Goal: Complete application form: Complete application form

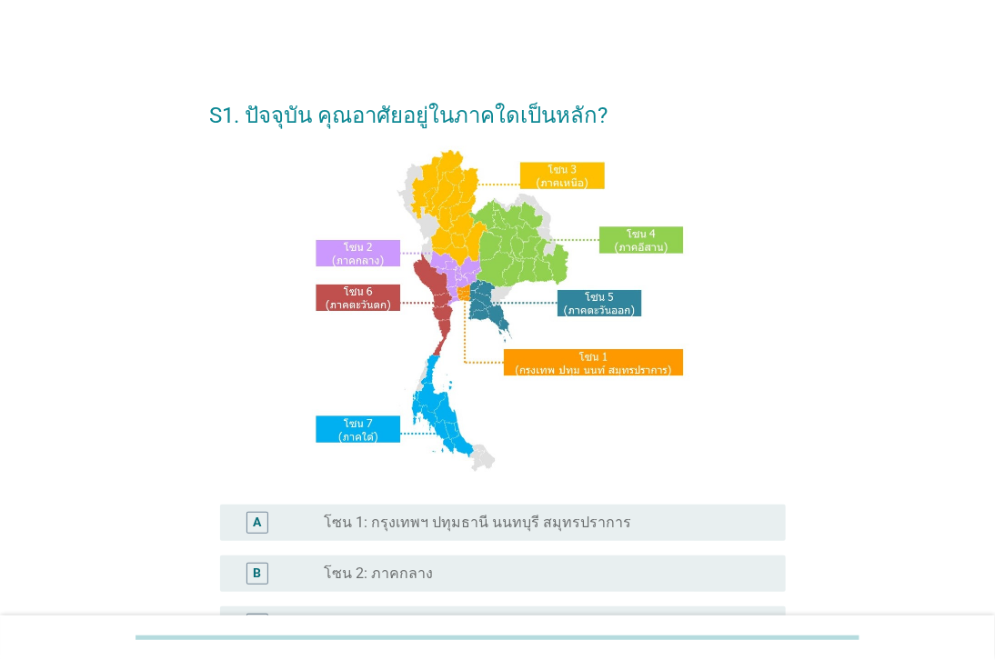
scroll to position [202, 0]
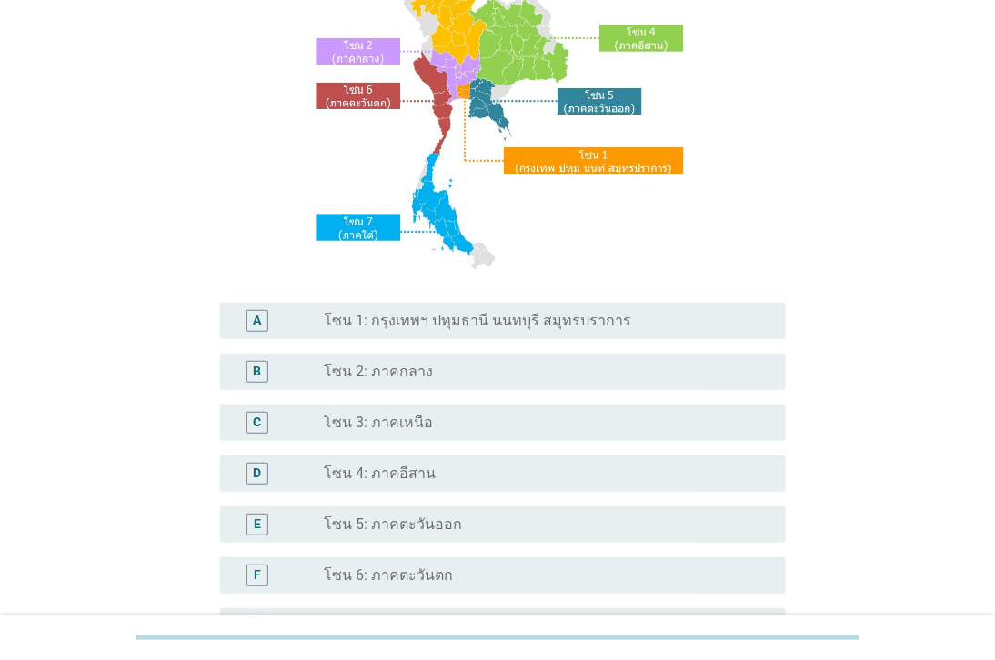
click at [420, 418] on label "โซน 3: ภาคเหนือ" at bounding box center [379, 423] width 109 height 18
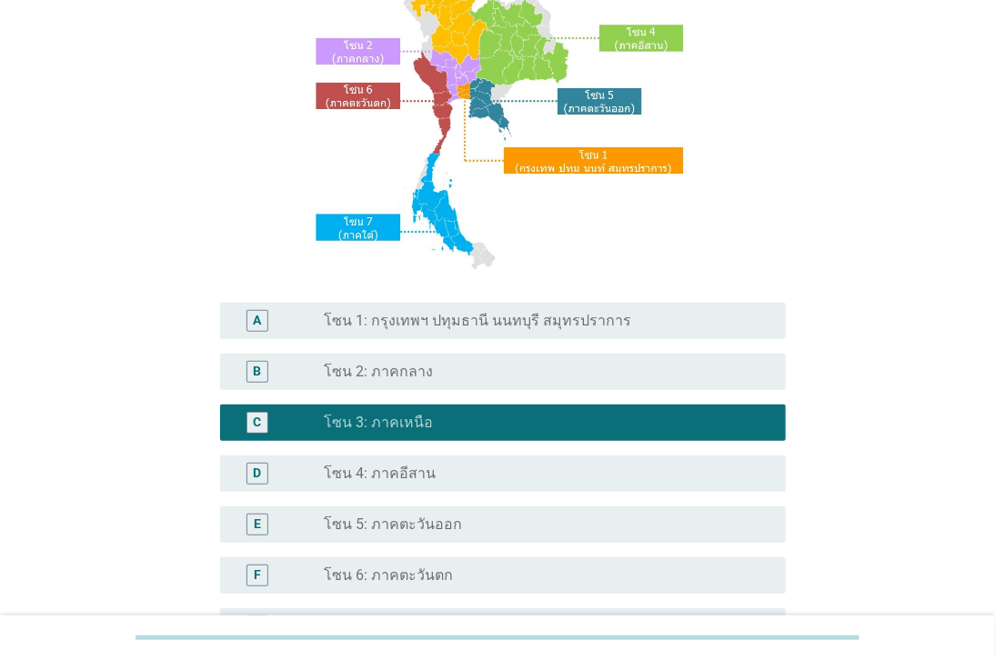
scroll to position [404, 0]
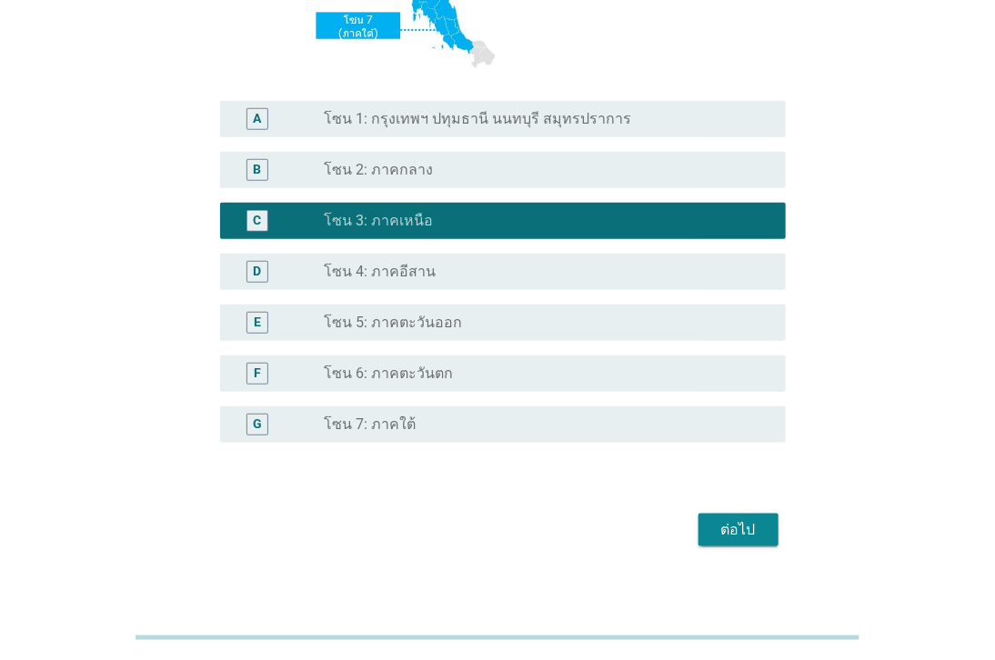
click at [738, 512] on div "ต่อไป" at bounding box center [497, 530] width 576 height 44
click at [737, 520] on div "ต่อไป" at bounding box center [738, 530] width 51 height 22
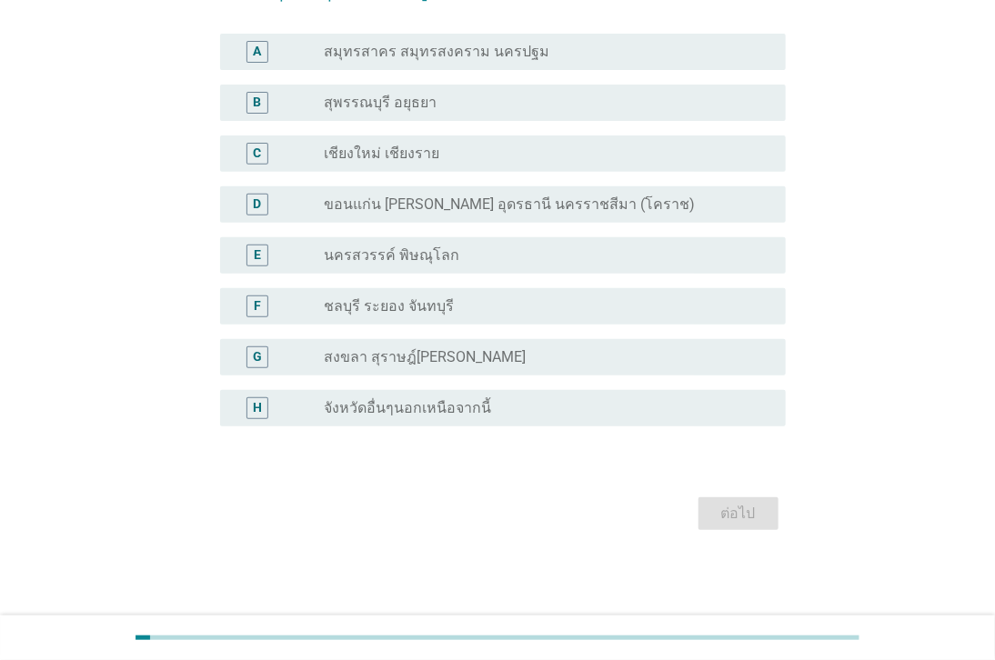
scroll to position [0, 0]
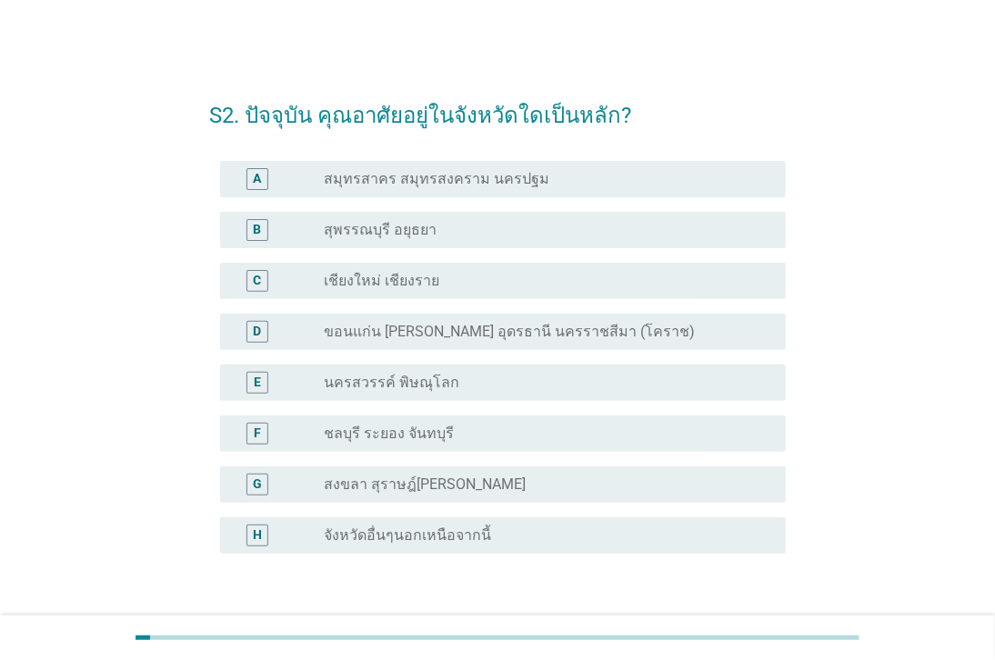
click at [377, 534] on label "จังหวัดอื่นๆนอกเหนือจากนี้" at bounding box center [408, 535] width 167 height 18
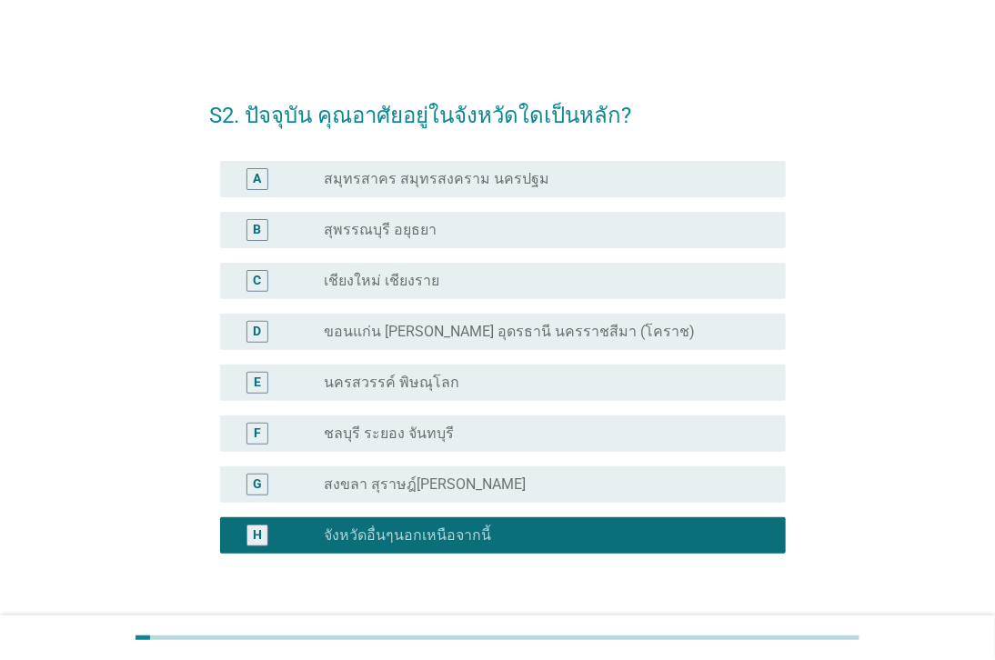
scroll to position [101, 0]
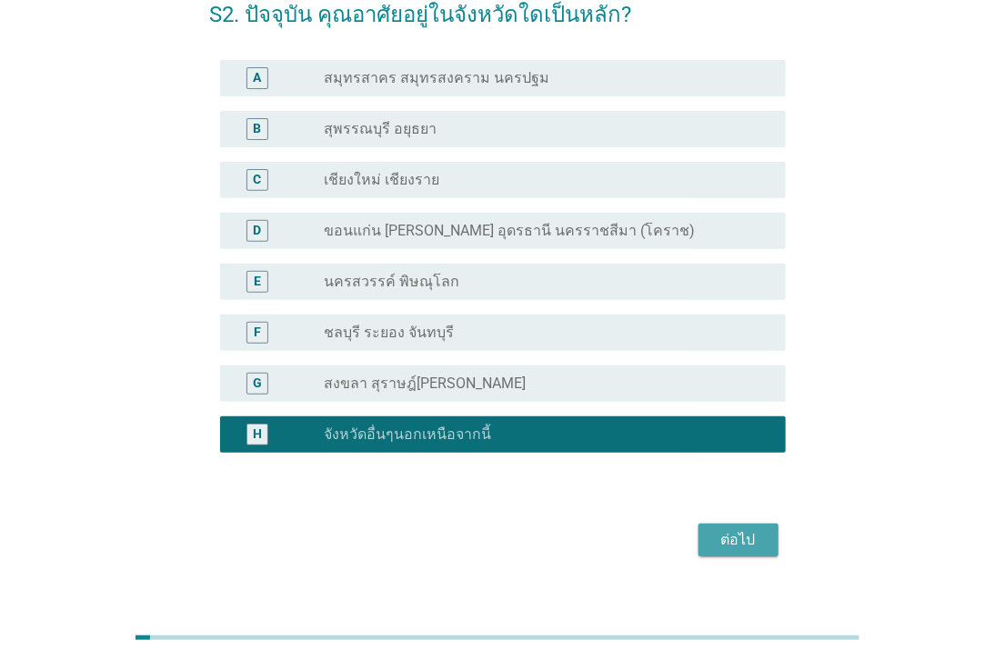
click at [732, 544] on div "ต่อไป" at bounding box center [738, 540] width 51 height 22
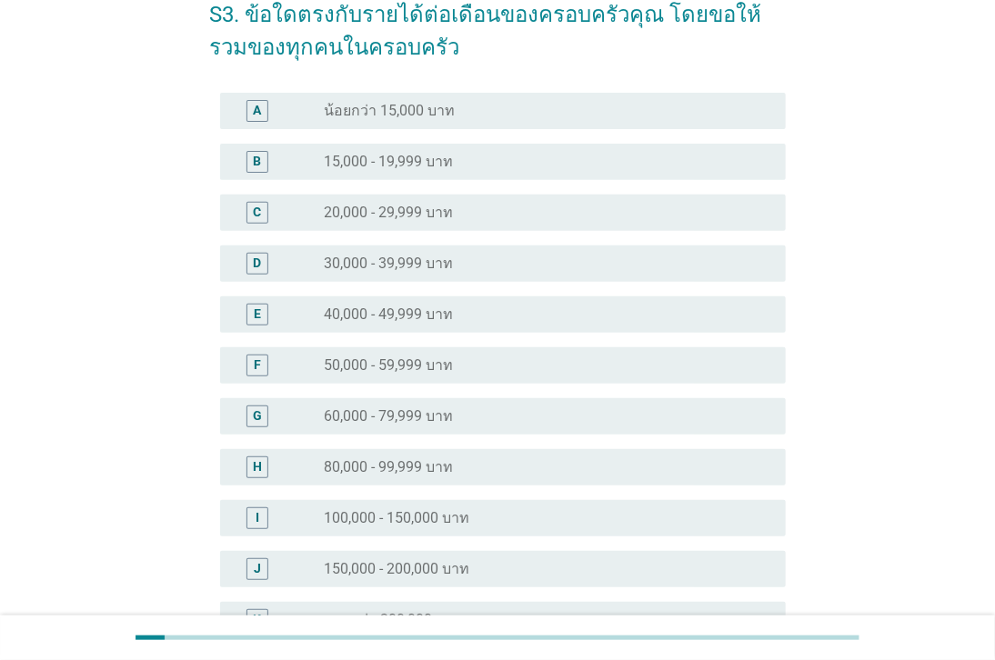
scroll to position [0, 0]
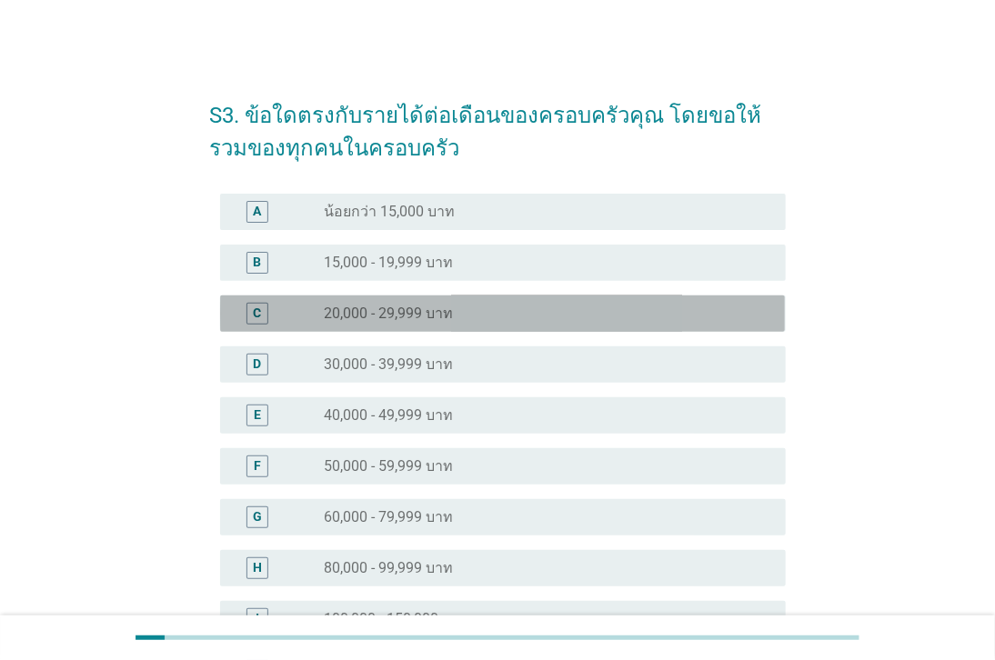
click at [516, 312] on div "radio_button_unchecked 20,000 - 29,999 บาท" at bounding box center [541, 314] width 432 height 18
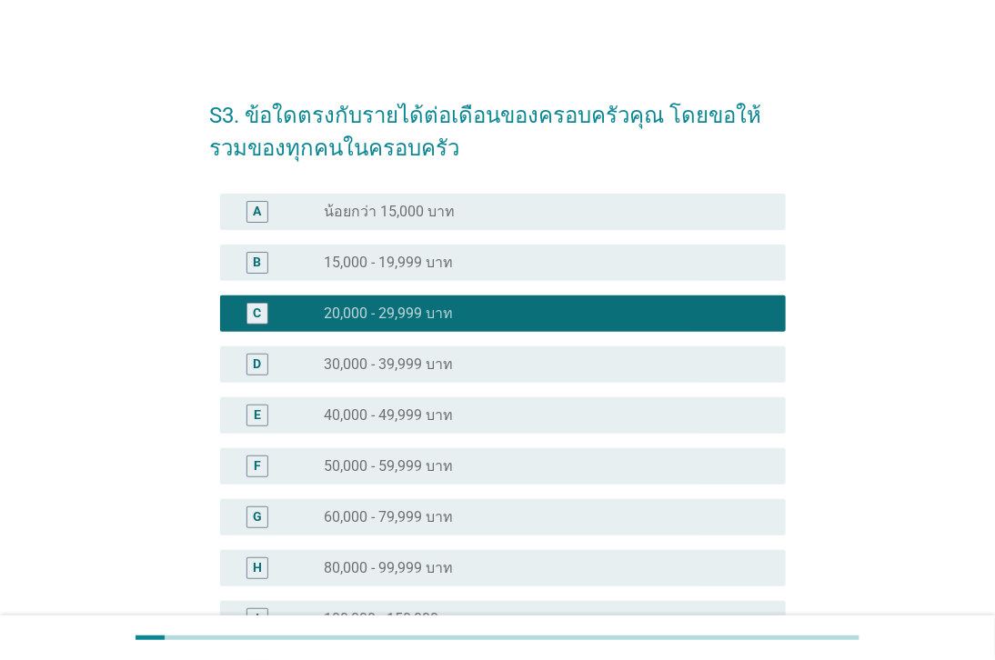
scroll to position [303, 0]
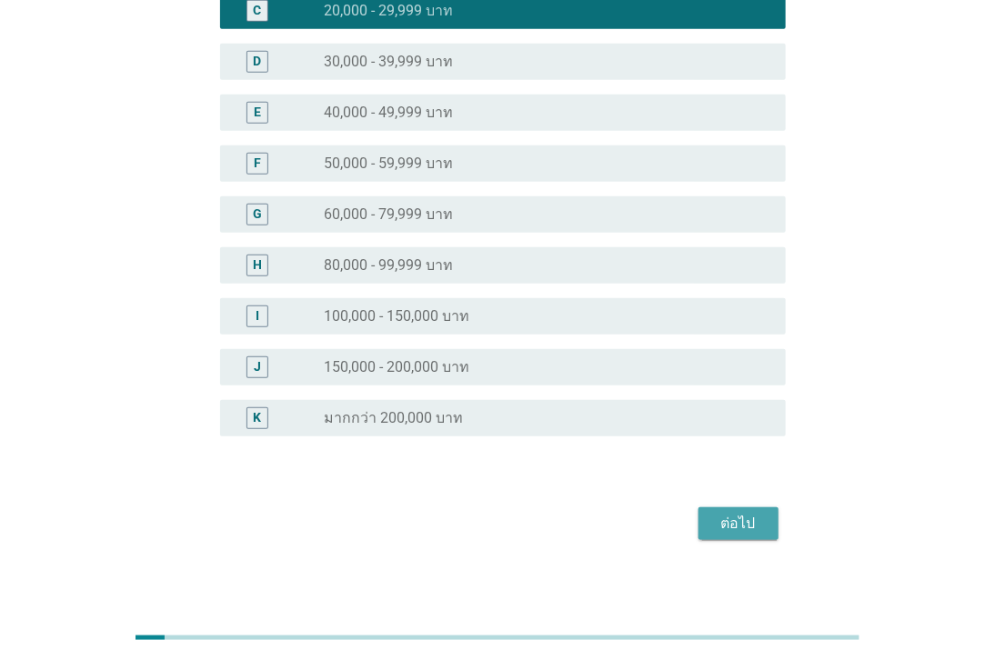
click at [749, 527] on div "ต่อไป" at bounding box center [738, 524] width 51 height 22
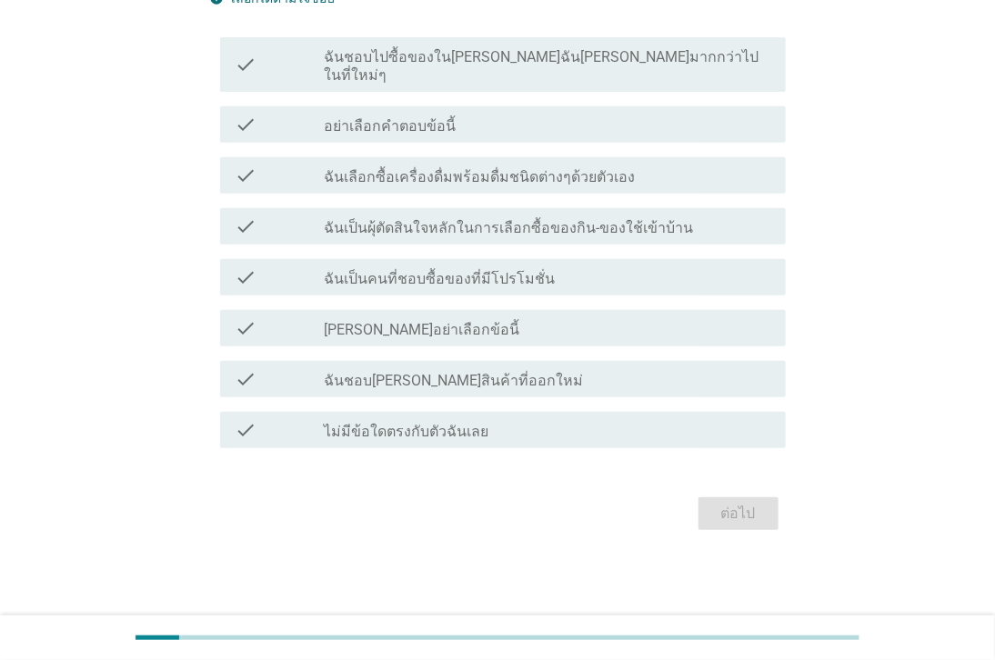
scroll to position [0, 0]
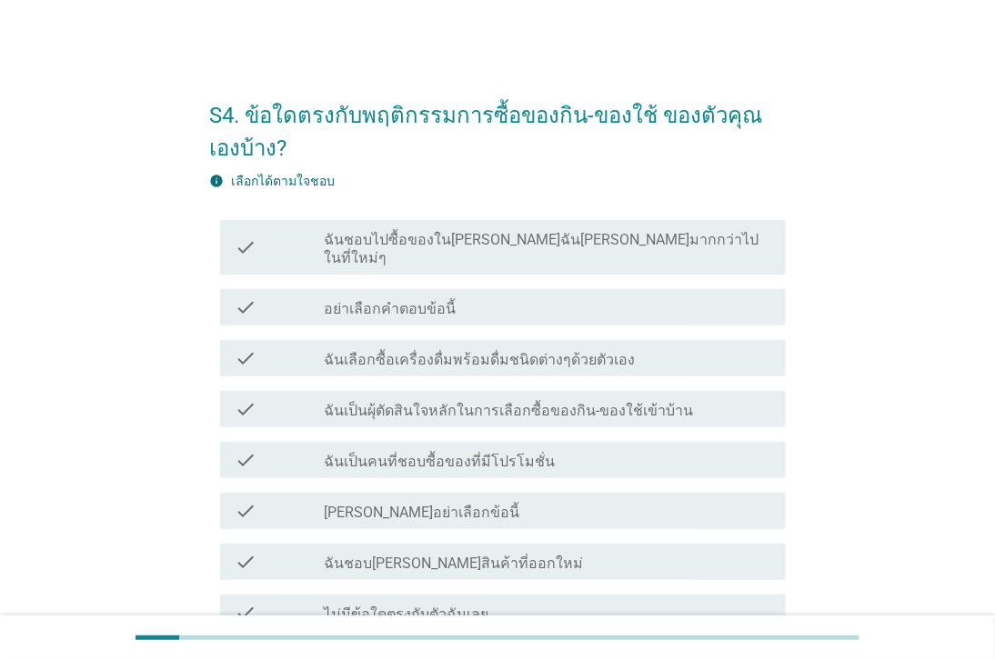
click at [697, 398] on div "check_box_outline_blank ฉันเป็นผุ้ตัดสินใจหลักในการเลือกซื้อของกิน-ของใช้เข้าบ้…" at bounding box center [548, 409] width 446 height 22
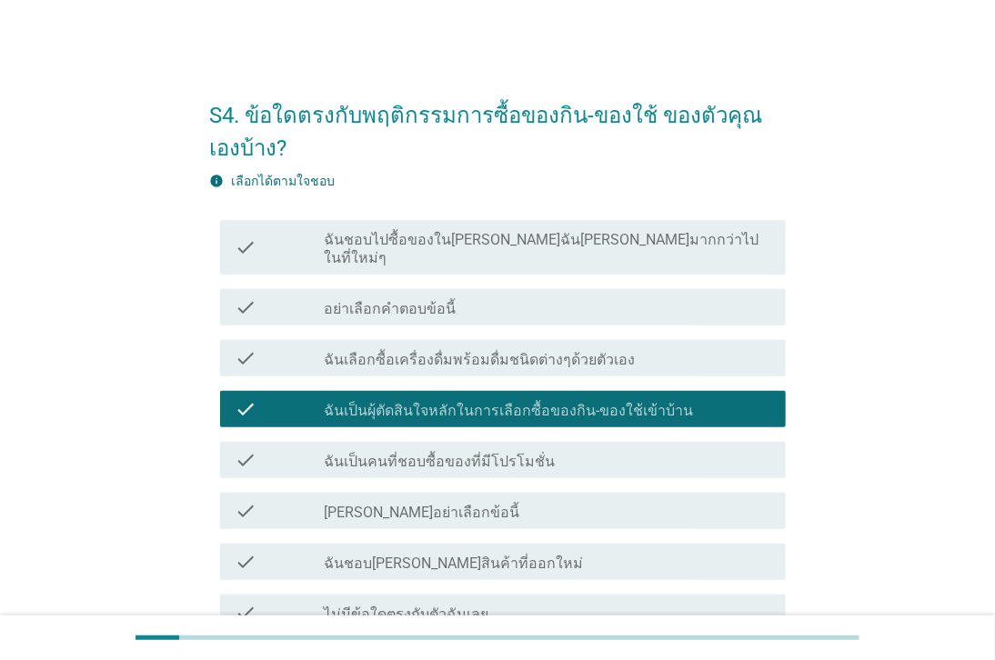
click at [583, 450] on div "check_box_outline_blank ฉันเป็นคนที่ชอบซื้อของที่มีโปรโมชั่น" at bounding box center [548, 460] width 446 height 22
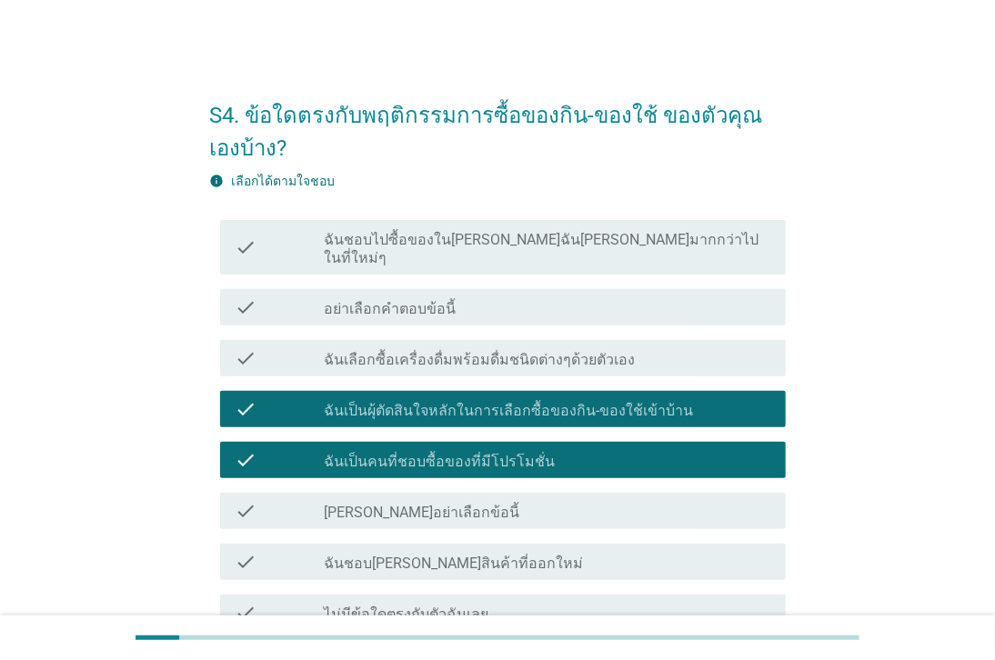
scroll to position [101, 0]
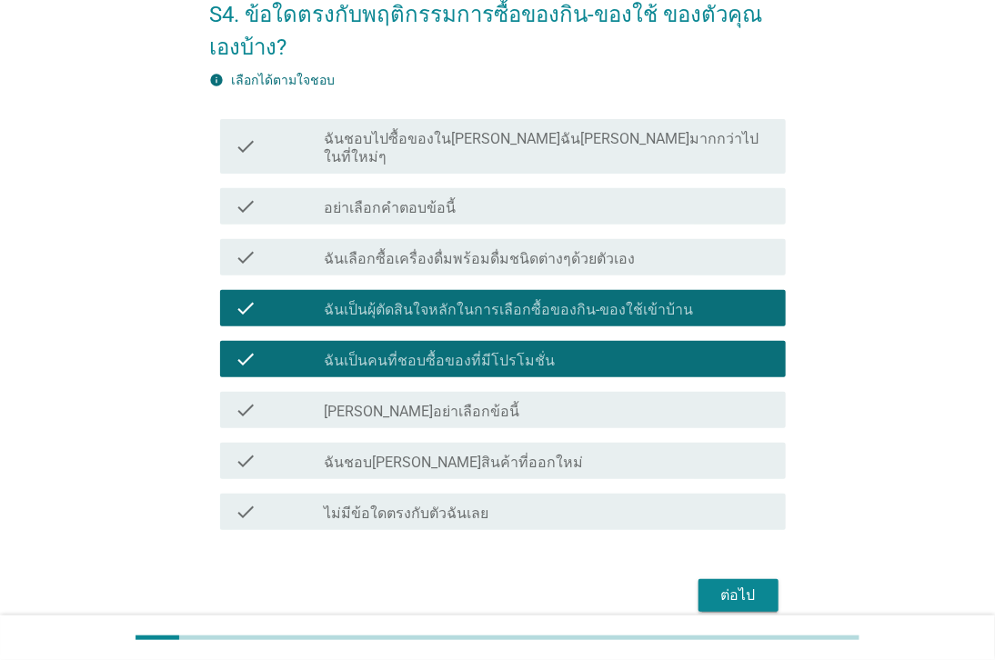
click at [574, 450] on div "check_box_outline_blank ฉันชอบ[PERSON_NAME]สินค้าที่ออกใหม่" at bounding box center [548, 461] width 446 height 22
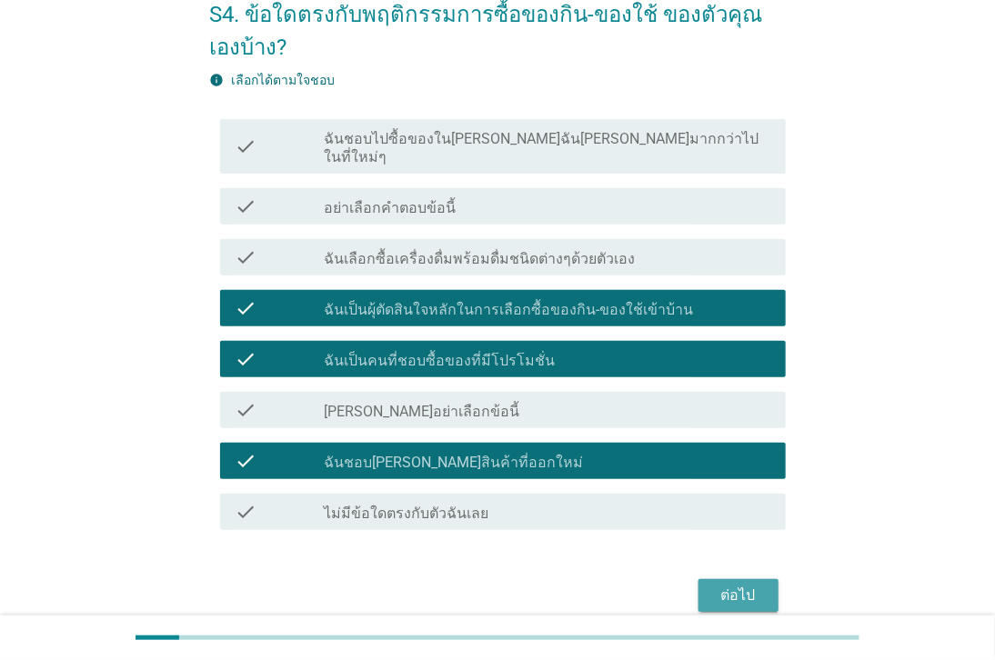
click at [726, 585] on div "ต่อไป" at bounding box center [738, 596] width 51 height 22
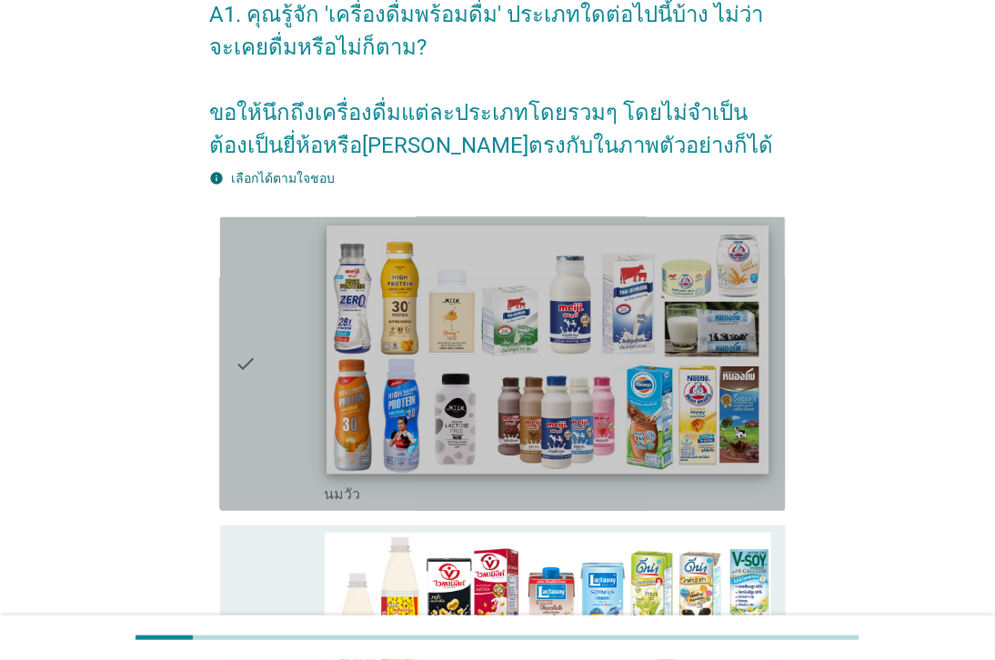
click at [610, 404] on img at bounding box center [547, 350] width 442 height 248
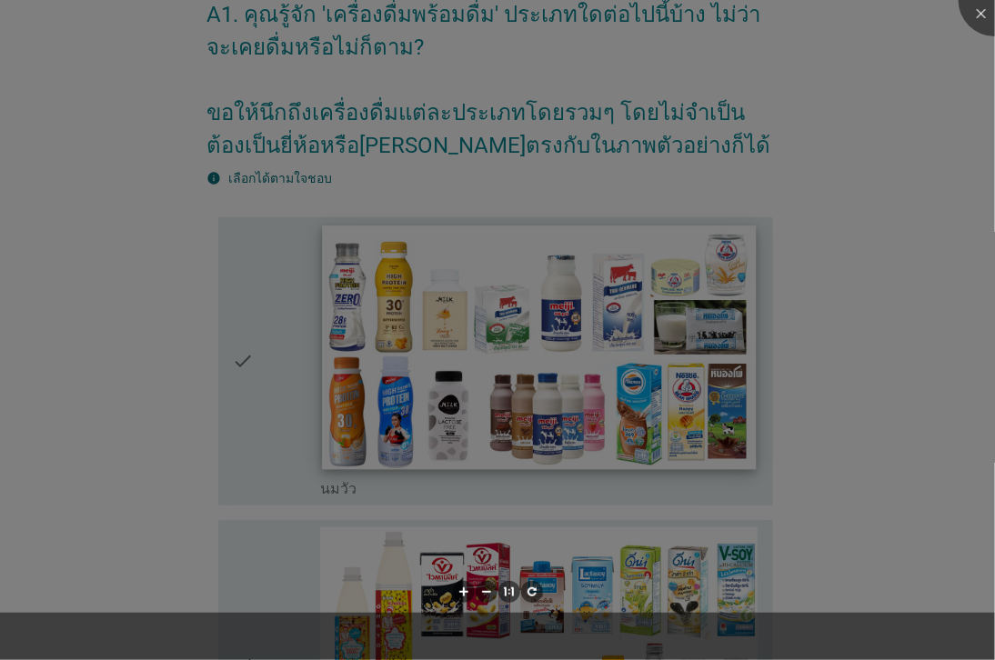
scroll to position [303, 0]
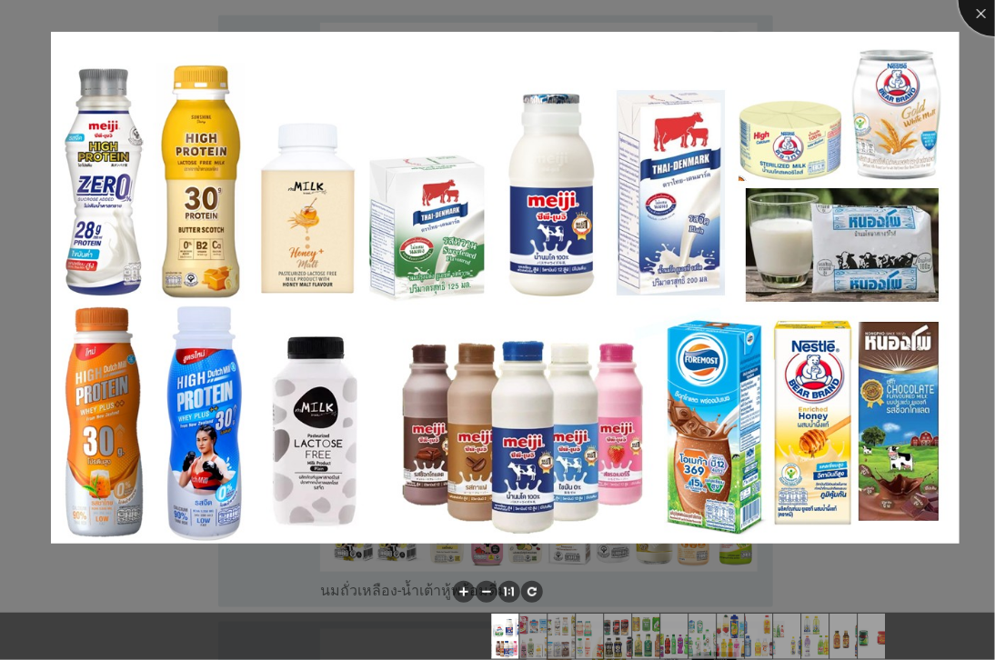
click at [987, 23] on div at bounding box center [994, 0] width 73 height 73
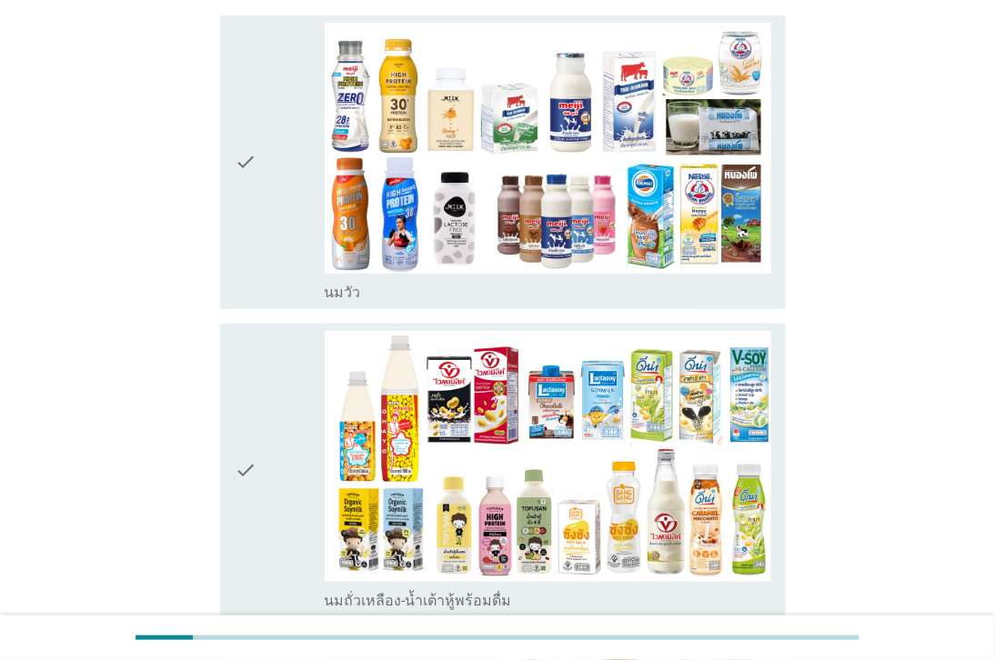
scroll to position [404, 0]
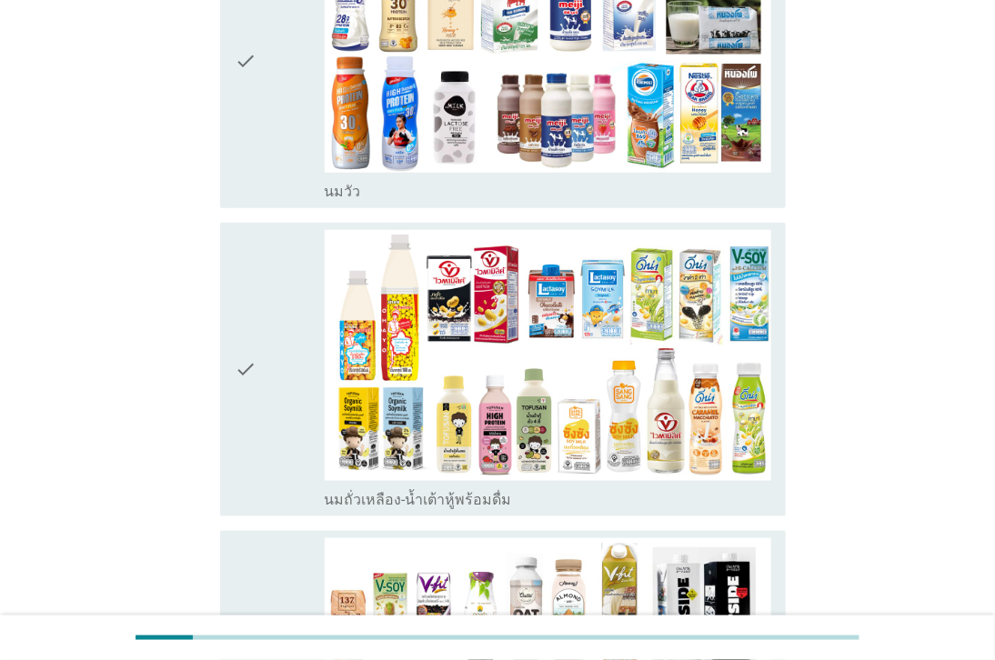
click at [420, 505] on label "นมถั่วเหลือง-น้ำเต้าหู้พร้อมดื่ม" at bounding box center [418, 500] width 187 height 18
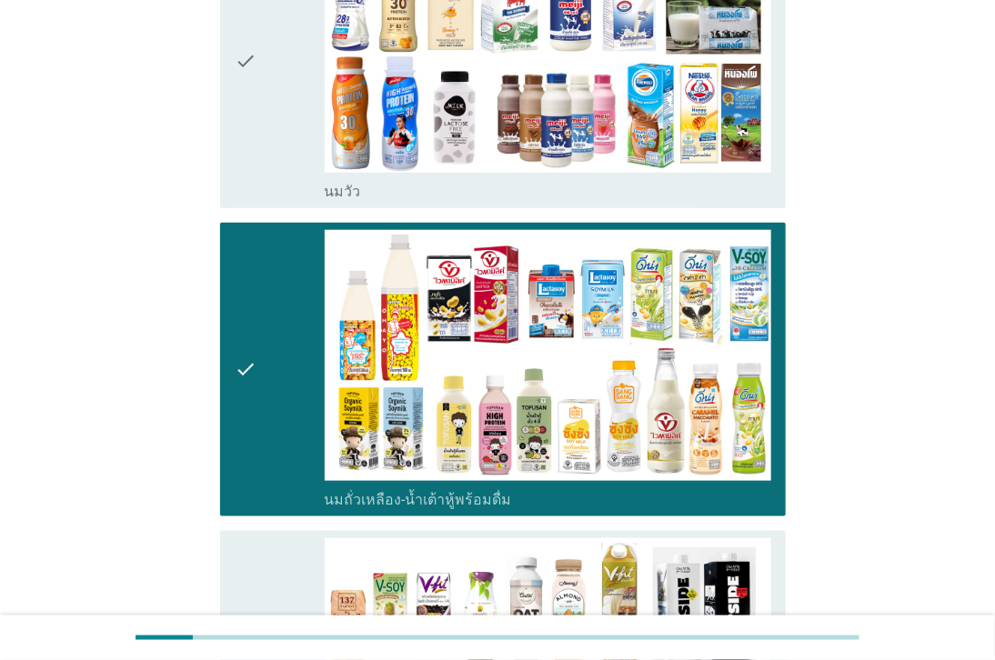
click at [450, 501] on label "นมถั่วเหลือง-น้ำเต้าหู้พร้อมดื่ม" at bounding box center [418, 500] width 187 height 18
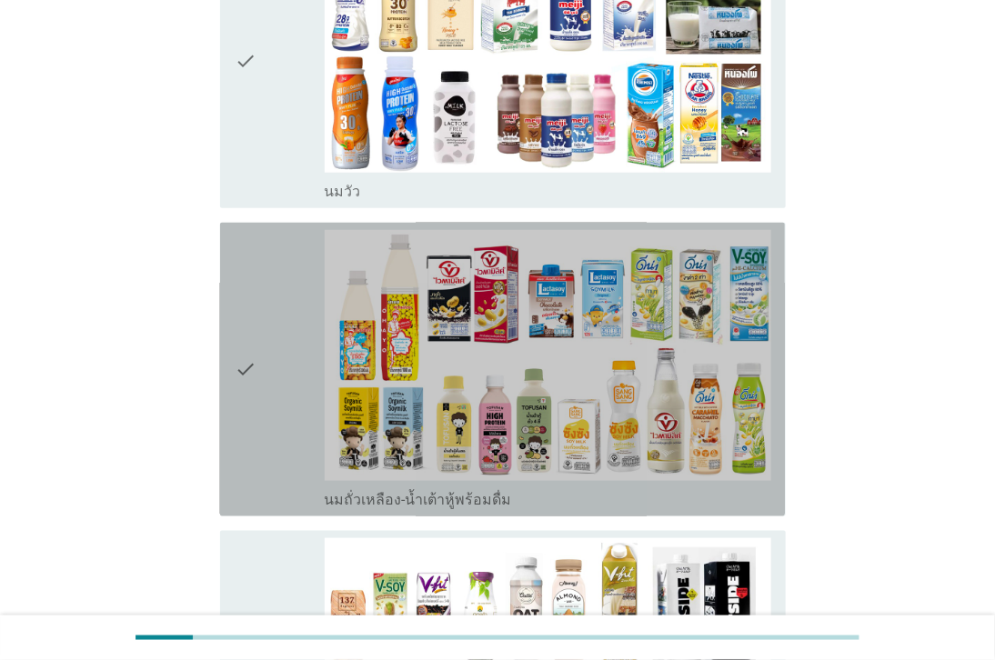
click at [450, 501] on label "นมถั่วเหลือง-น้ำเต้าหู้พร้อมดื่ม" at bounding box center [418, 500] width 187 height 18
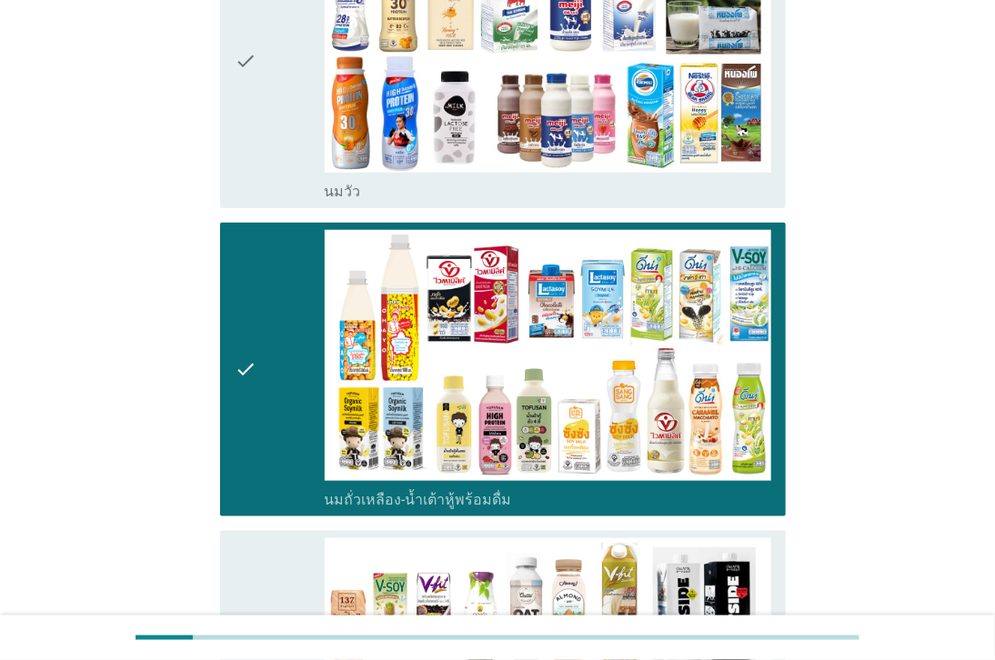
click at [415, 185] on div "check_box_outline_blank [PERSON_NAME]" at bounding box center [548, 190] width 446 height 22
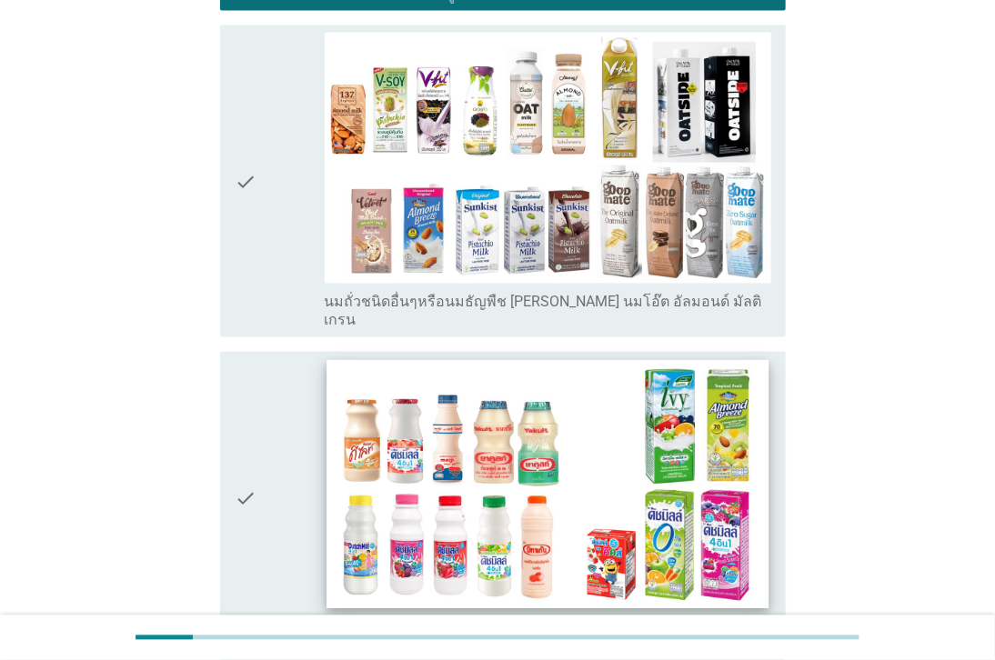
scroll to position [1111, 0]
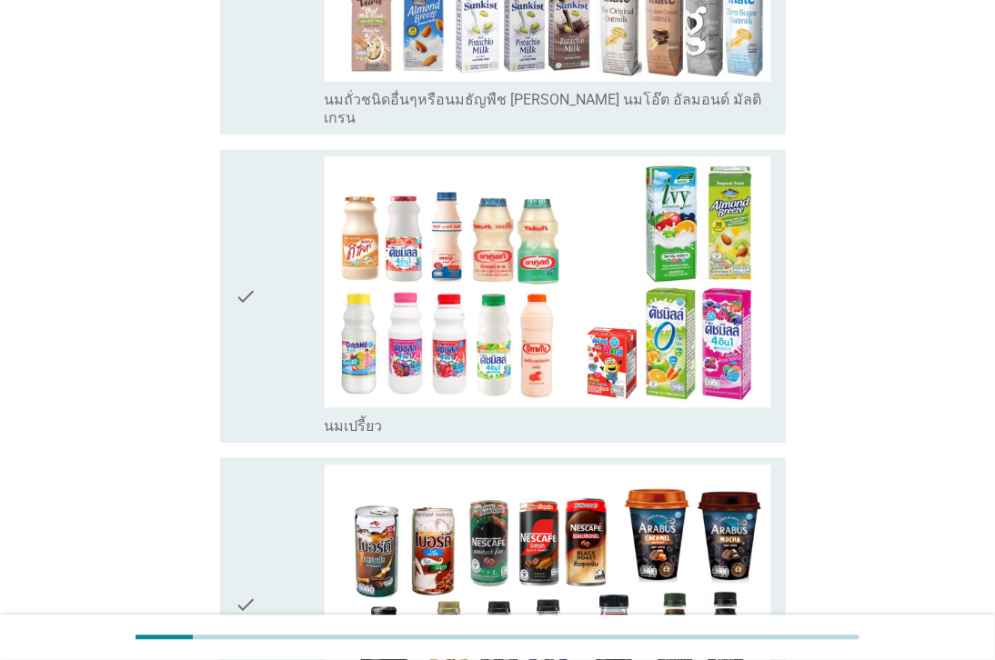
click at [468, 415] on div "check_box_outline_blank นมเปรี้ยว" at bounding box center [548, 426] width 446 height 22
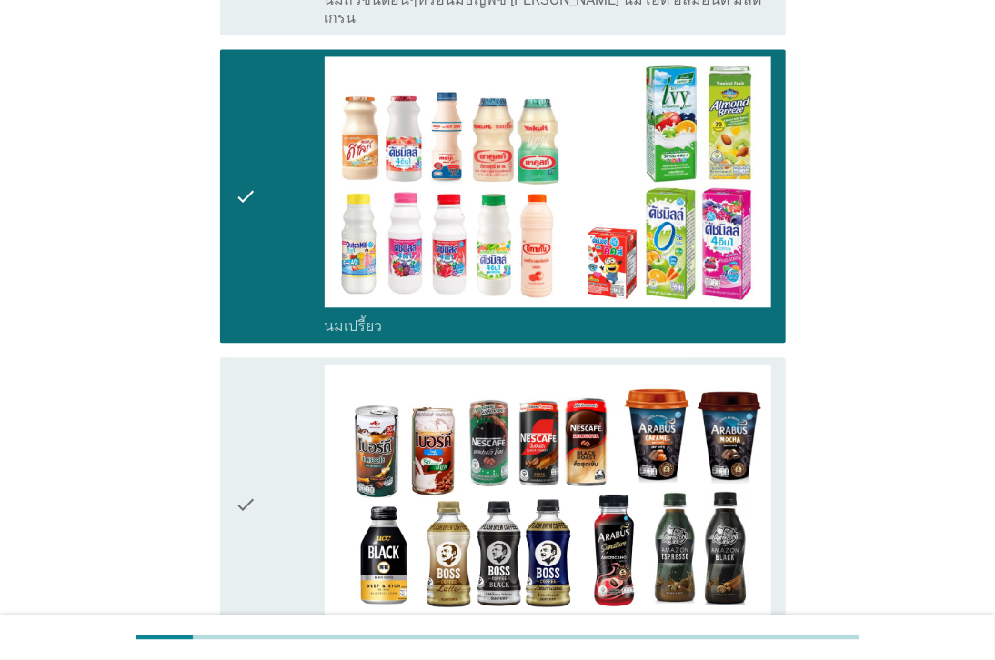
scroll to position [1414, 0]
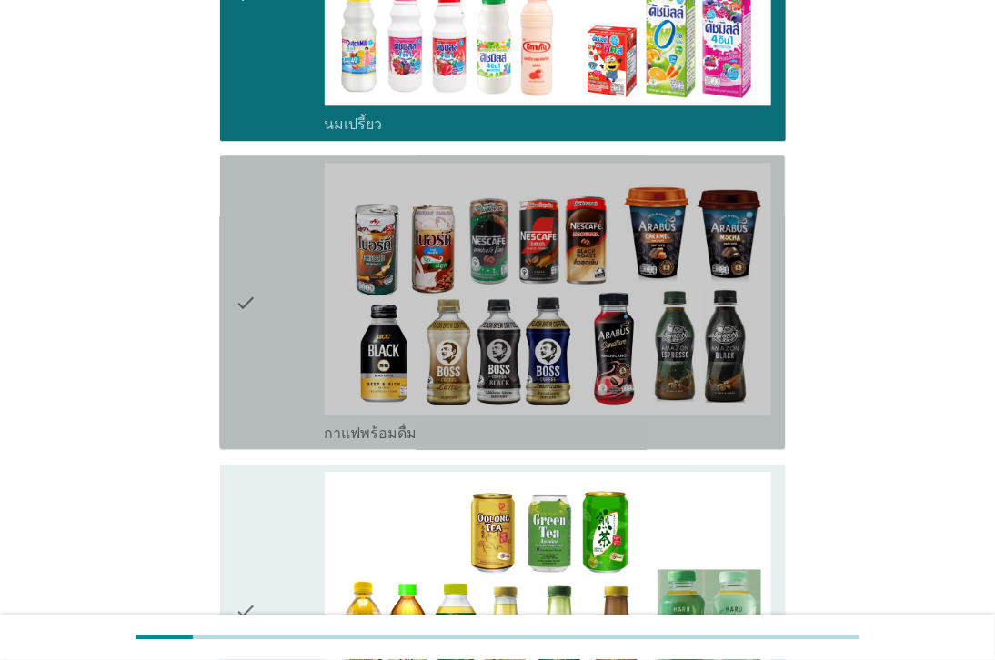
click at [468, 421] on div "check_box_outline_blank กาแฟพร้อมดื่ม" at bounding box center [548, 432] width 446 height 22
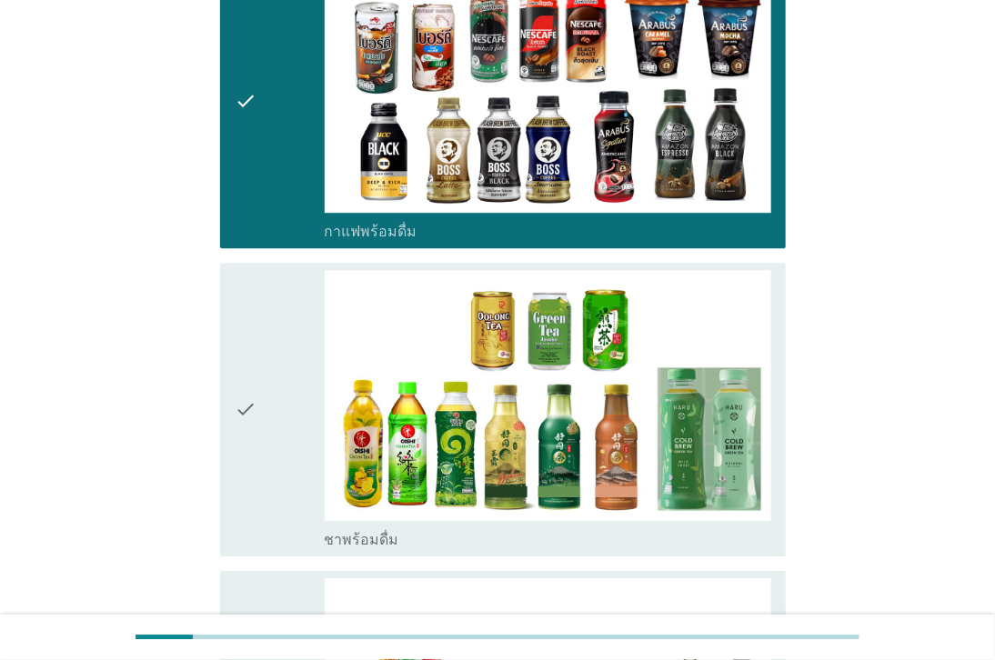
scroll to position [1819, 0]
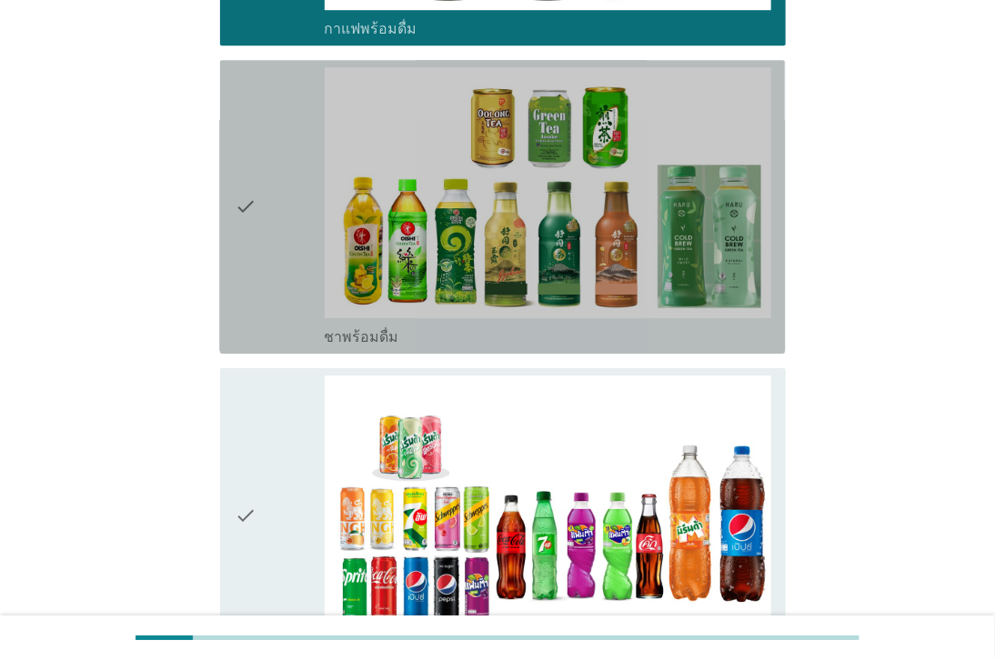
click at [474, 325] on div "check_box_outline_blank ชาพร้อมดื่ม" at bounding box center [548, 336] width 446 height 22
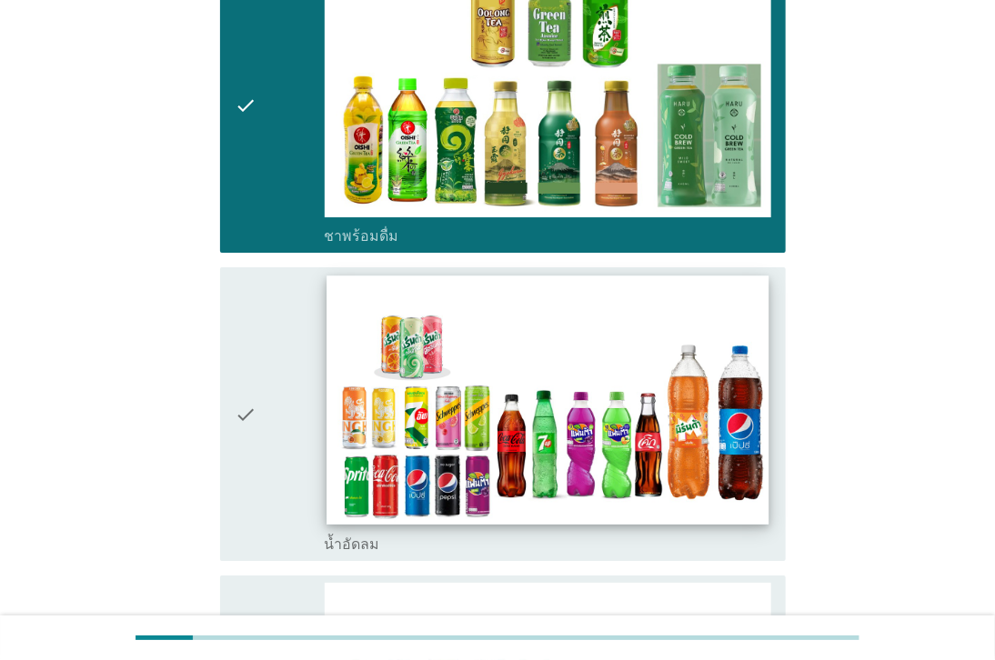
scroll to position [2021, 0]
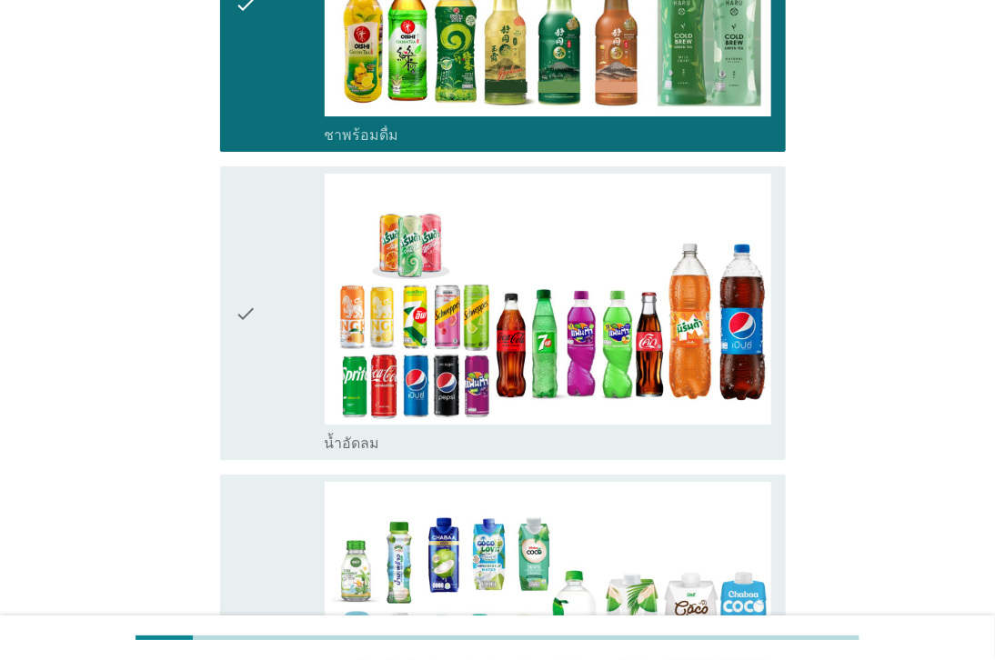
click at [475, 431] on div "check_box_outline_blank น้ำอัดลม" at bounding box center [548, 442] width 446 height 22
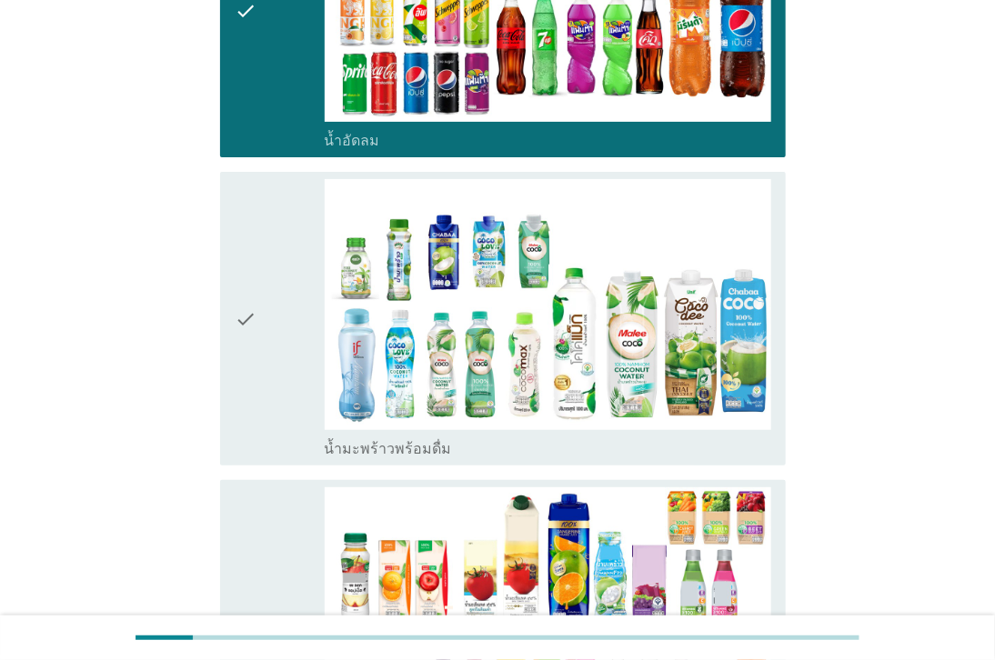
scroll to position [2626, 0]
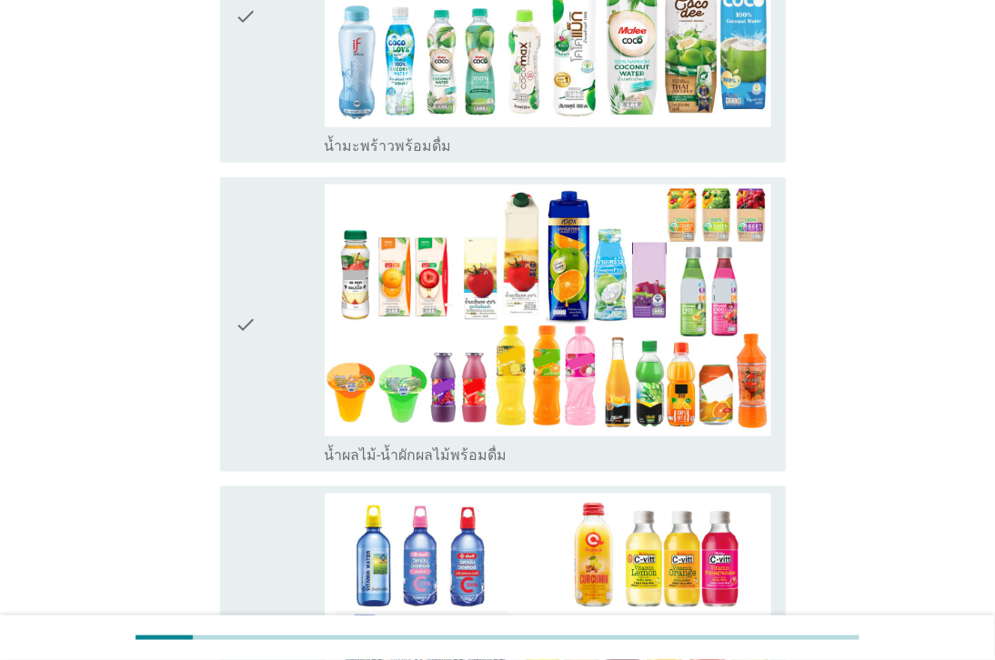
click at [494, 446] on label "น้ำผลไม้-น้ำผักผลไม้พร้อมดื่ม" at bounding box center [416, 455] width 183 height 18
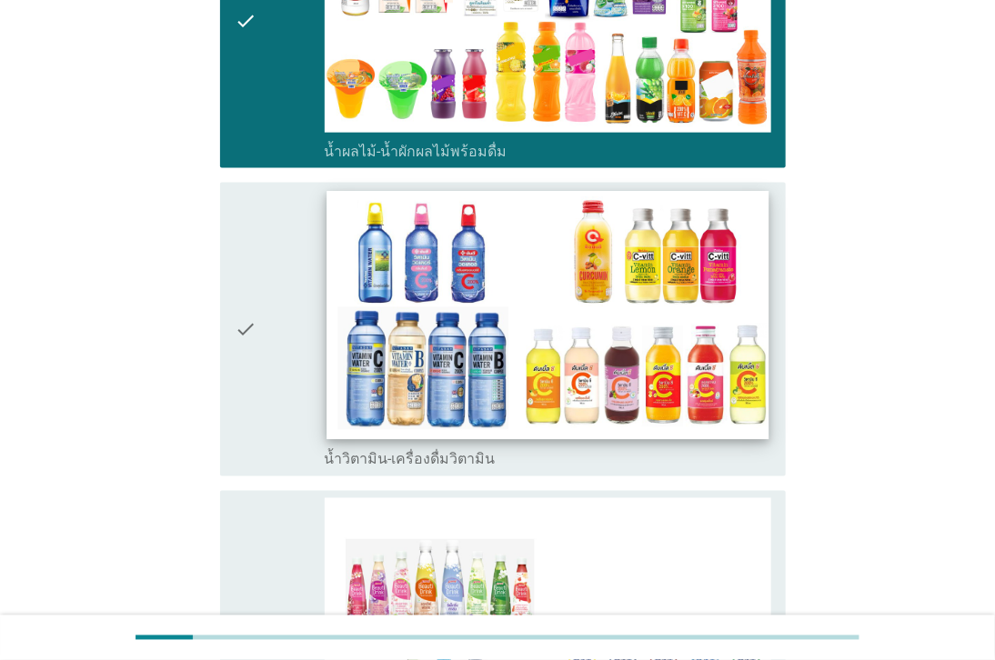
scroll to position [3233, 0]
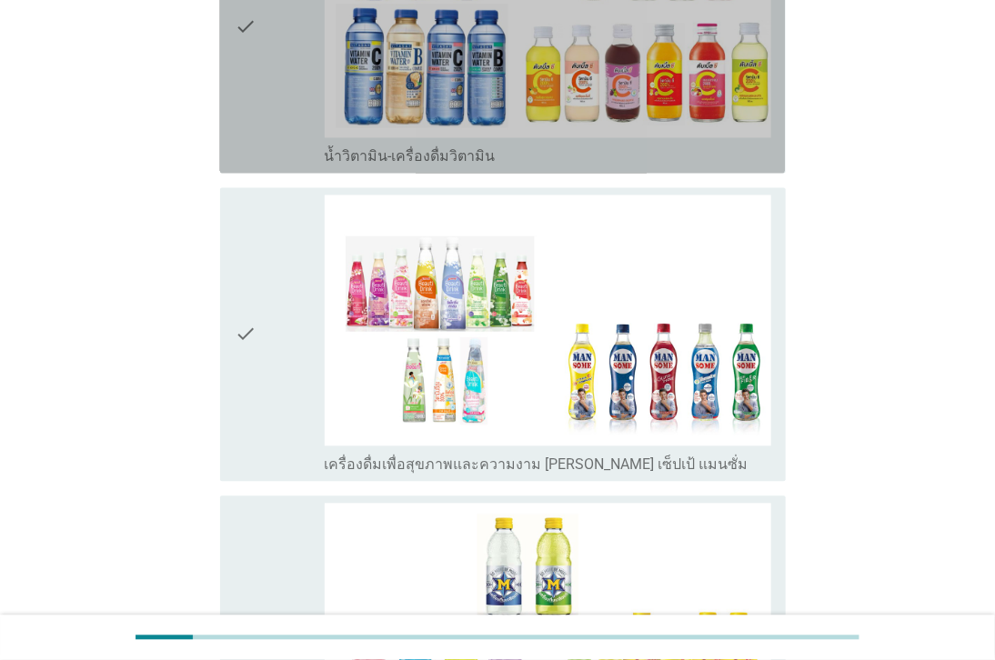
click at [514, 128] on div "check_box_outline_blank น้ำวิตามิน-เครื่องดื่มวิตามิน" at bounding box center [548, 26] width 446 height 279
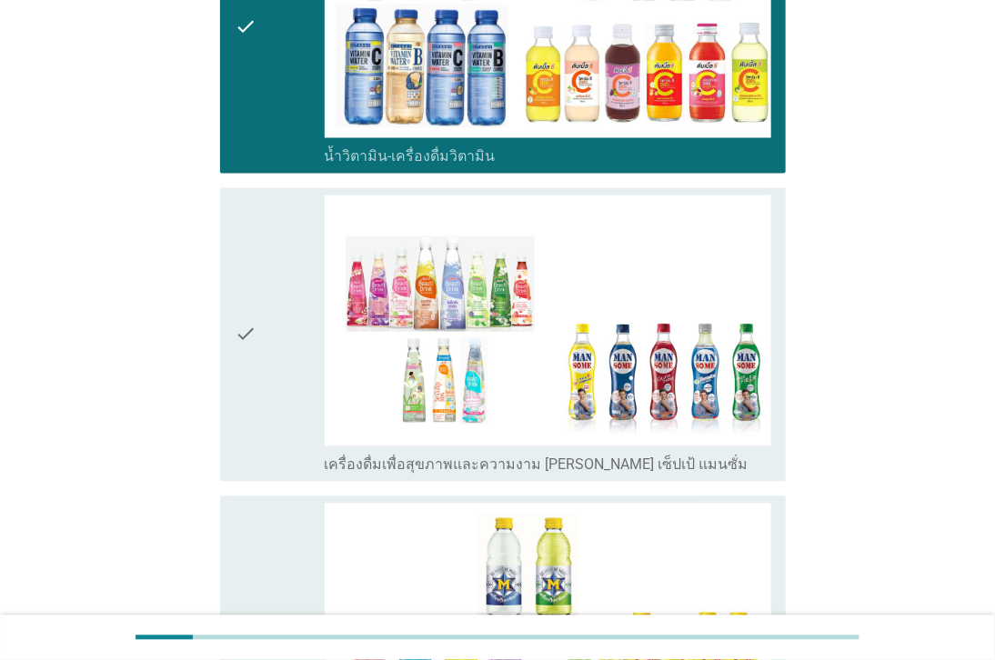
click at [476, 456] on label "เครื่องดื่มเพื่อสุขภาพและความงาม [PERSON_NAME] เซ็ปเป้ แมนซั่ม" at bounding box center [537, 465] width 424 height 18
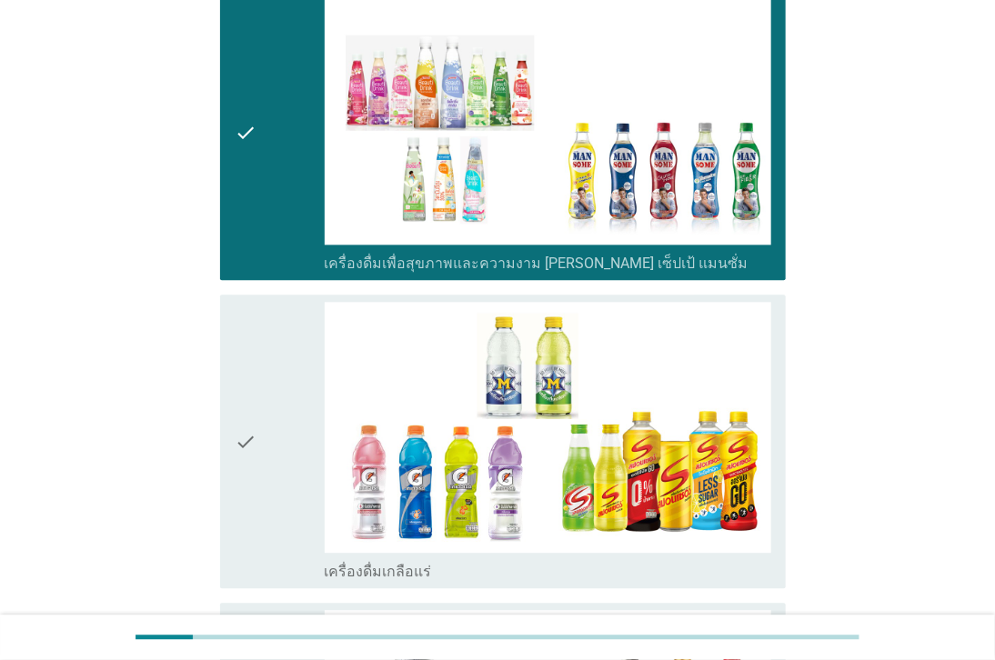
scroll to position [3738, 0]
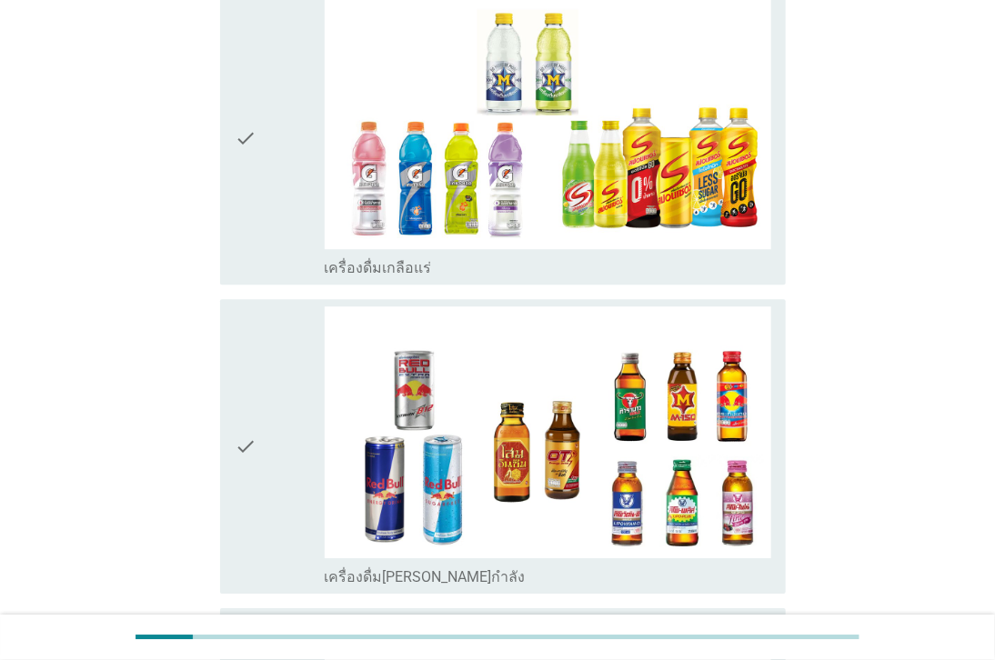
click at [543, 261] on div "check_box_outline_blank เครื่องดื่มเกลือแร่" at bounding box center [548, 267] width 446 height 22
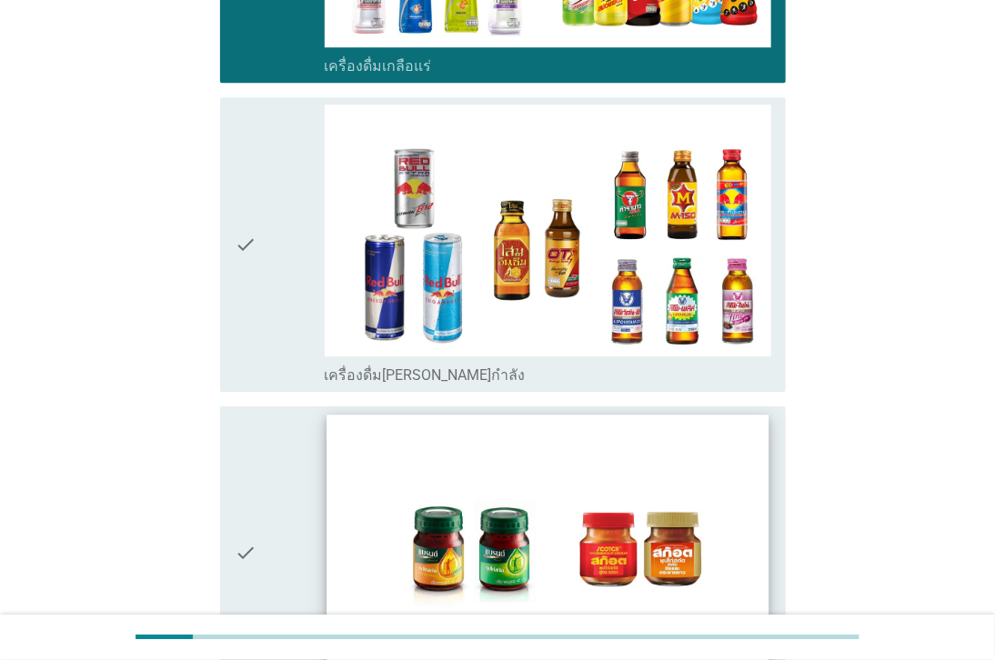
scroll to position [4142, 0]
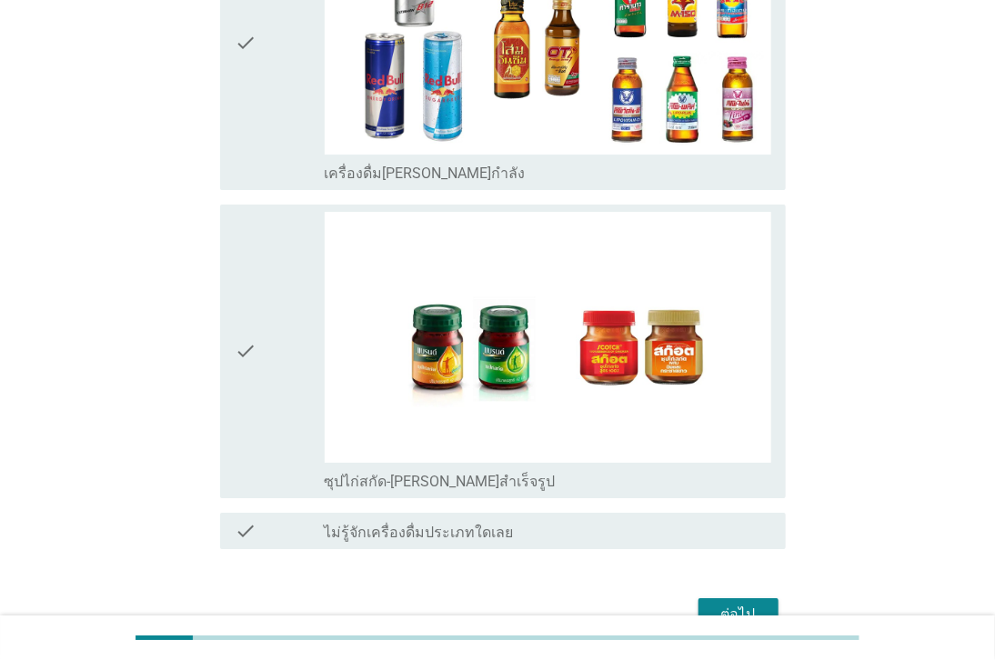
click at [757, 604] on div "ต่อไป" at bounding box center [738, 615] width 51 height 22
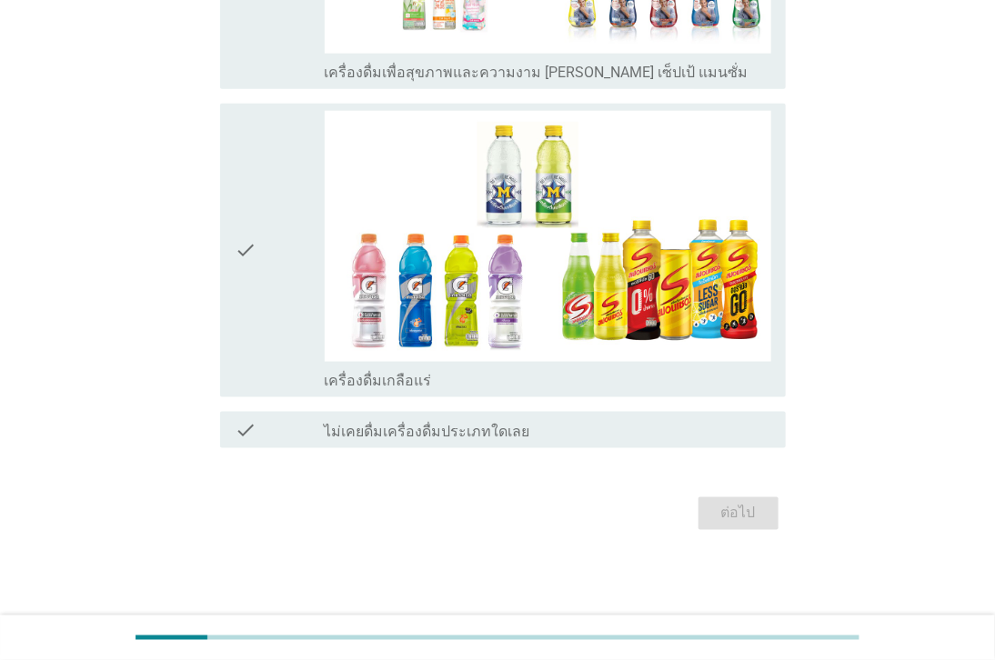
scroll to position [0, 0]
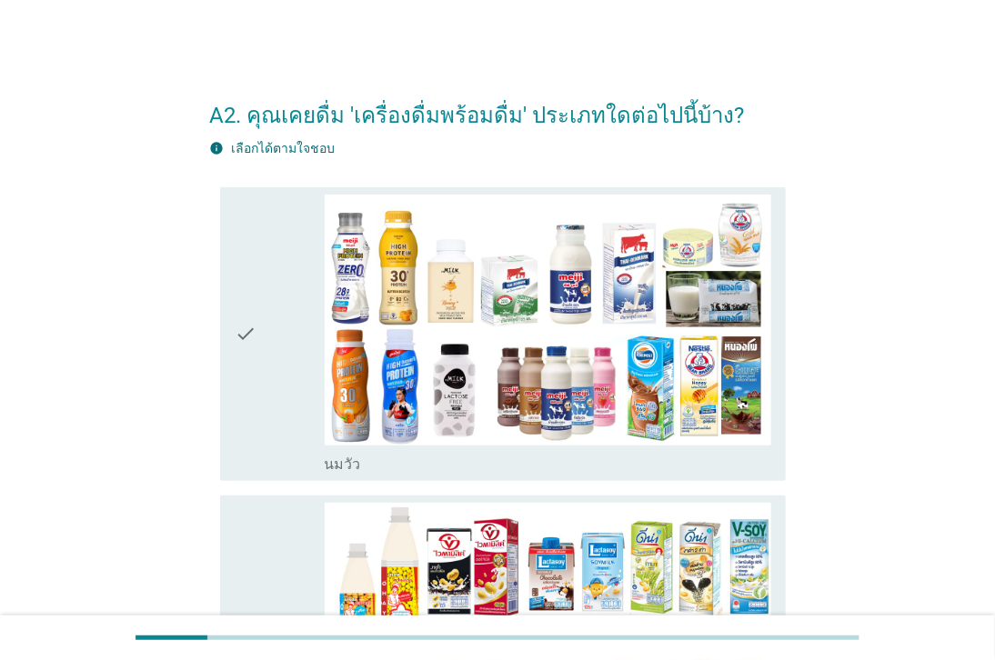
click at [479, 460] on div "check_box_outline_blank [PERSON_NAME]" at bounding box center [548, 463] width 446 height 22
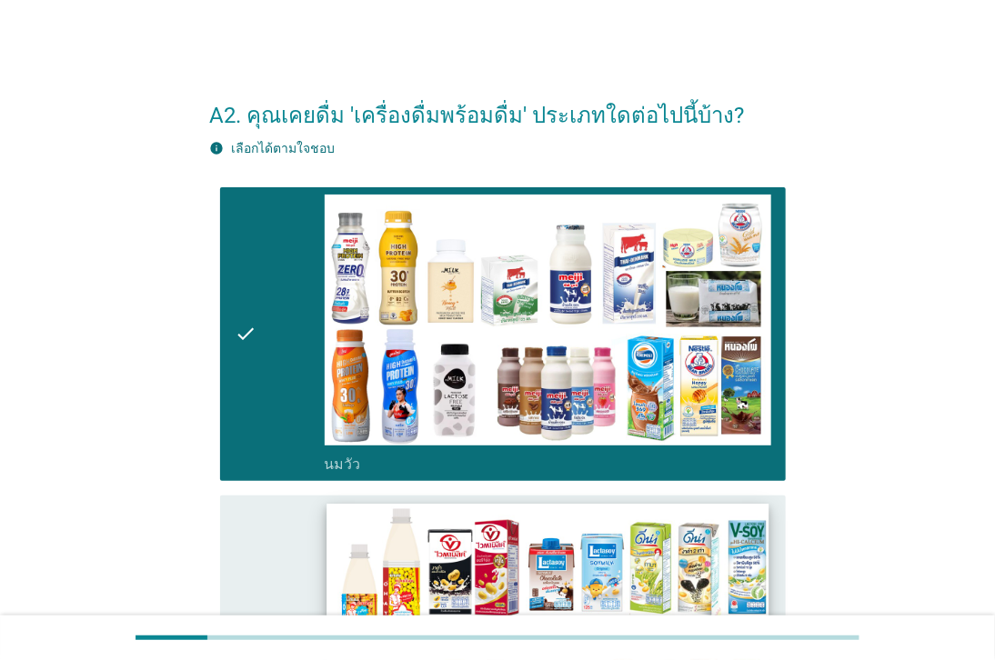
scroll to position [303, 0]
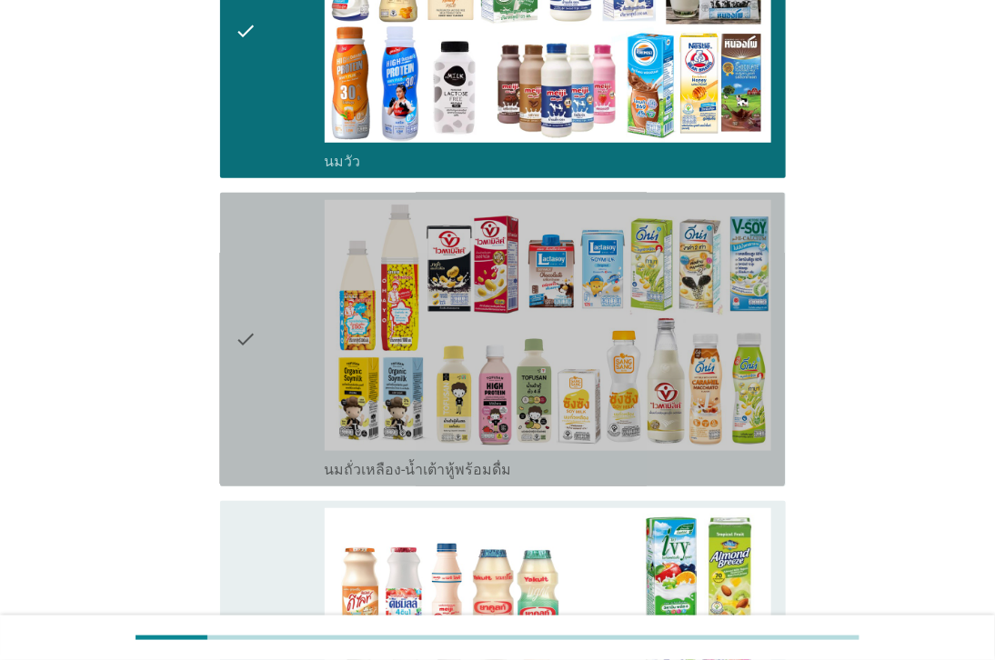
click at [480, 470] on label "นมถั่วเหลือง-น้ำเต้าหู้พร้อมดื่ม" at bounding box center [418, 470] width 187 height 18
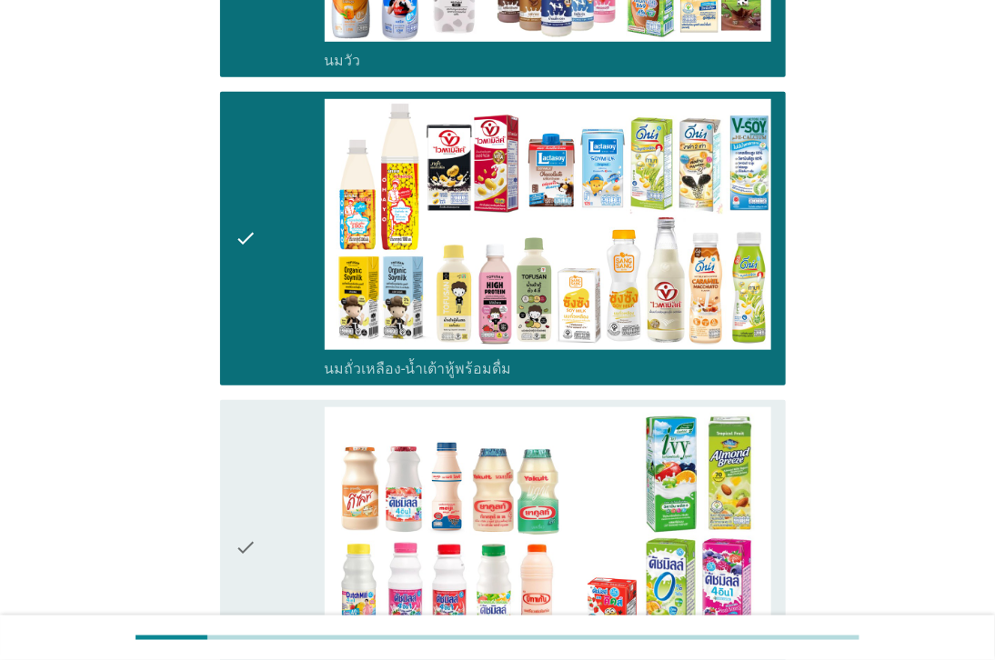
scroll to position [606, 0]
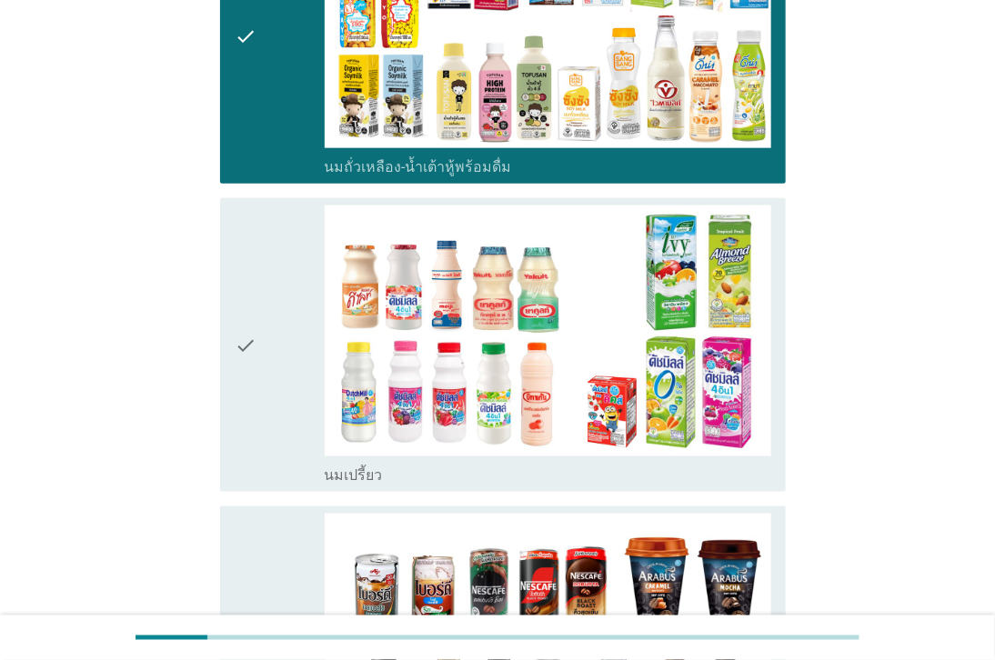
click at [480, 470] on div "check_box_outline_blank นมเปรี้ยว" at bounding box center [548, 474] width 446 height 22
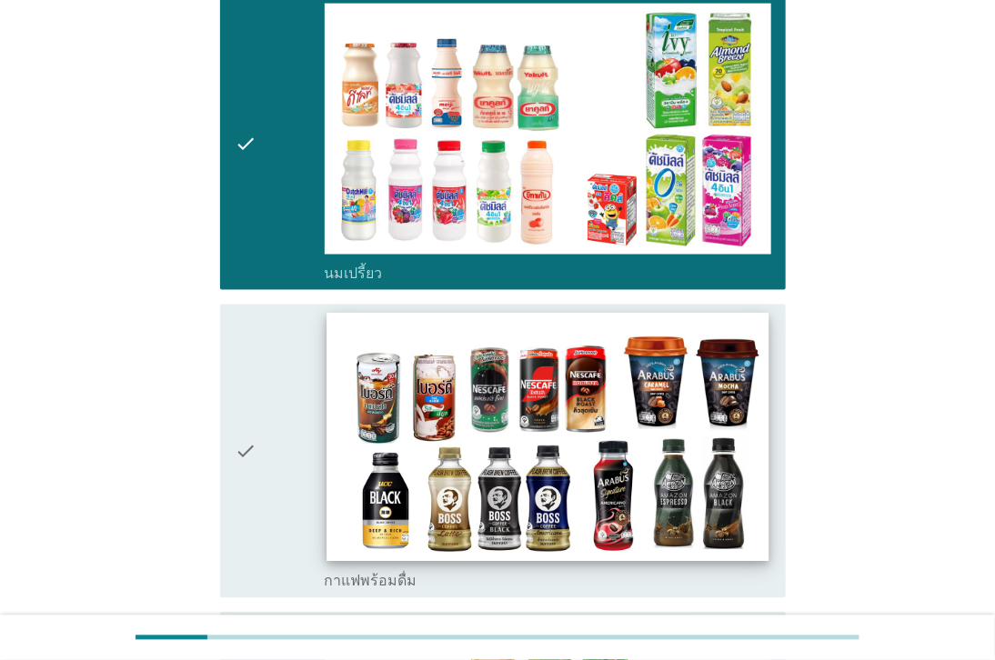
scroll to position [1010, 0]
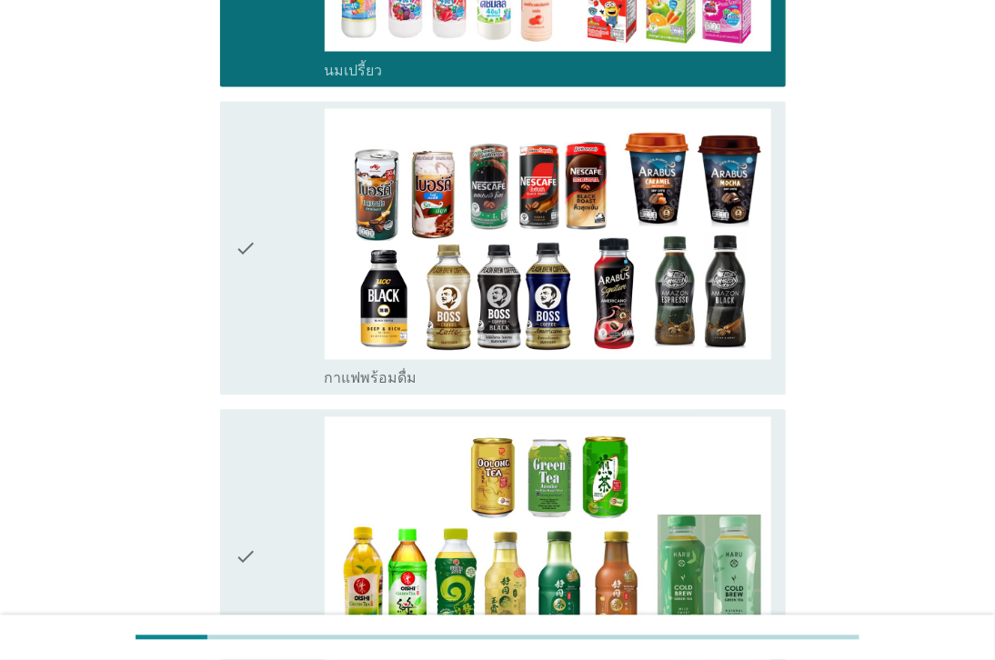
click at [480, 379] on div "check_box_outline_blank กาแฟพร้อมดื่ม" at bounding box center [548, 377] width 446 height 22
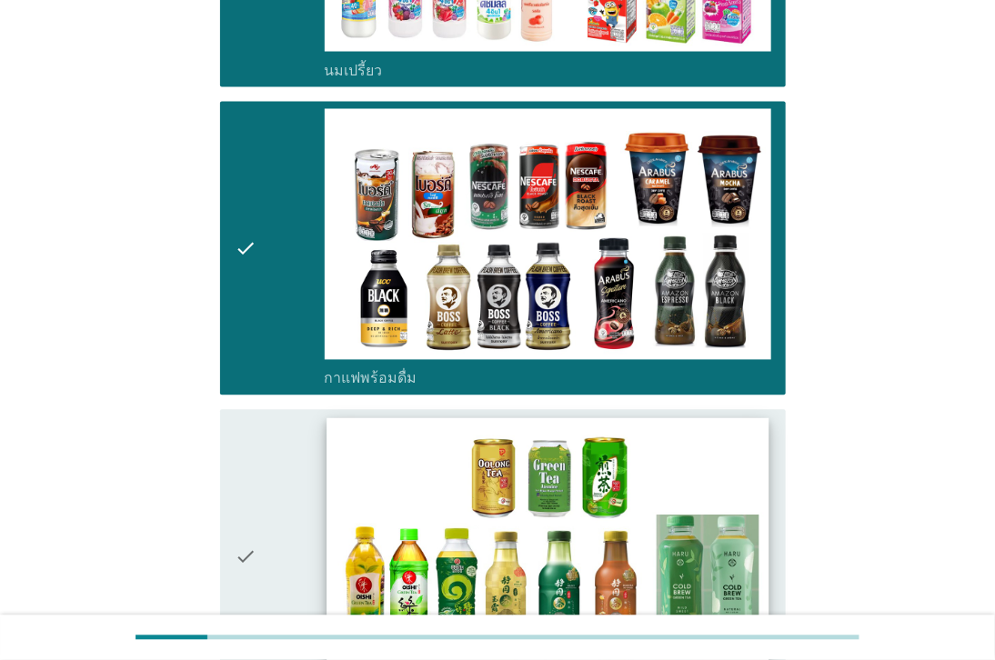
scroll to position [1313, 0]
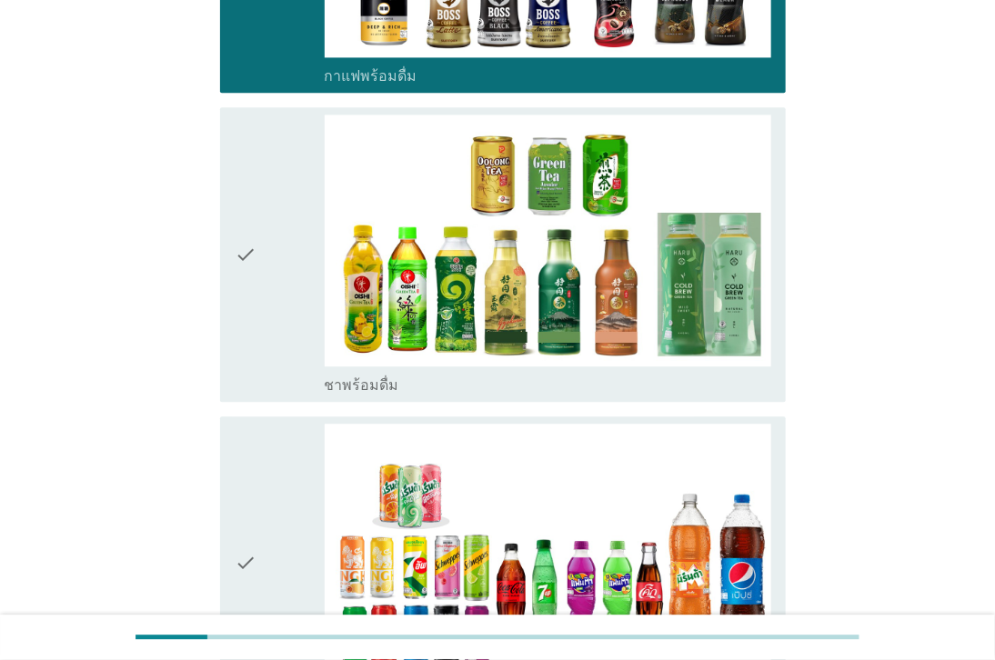
click at [480, 391] on div "check_box_outline_blank ชาพร้อมดื่ม" at bounding box center [548, 384] width 446 height 22
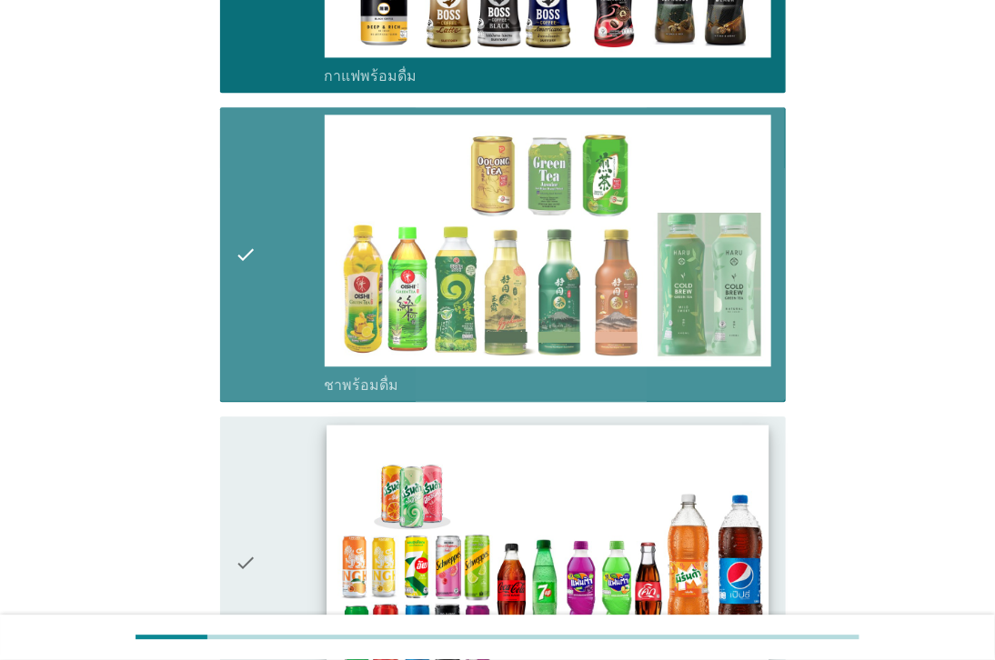
scroll to position [1616, 0]
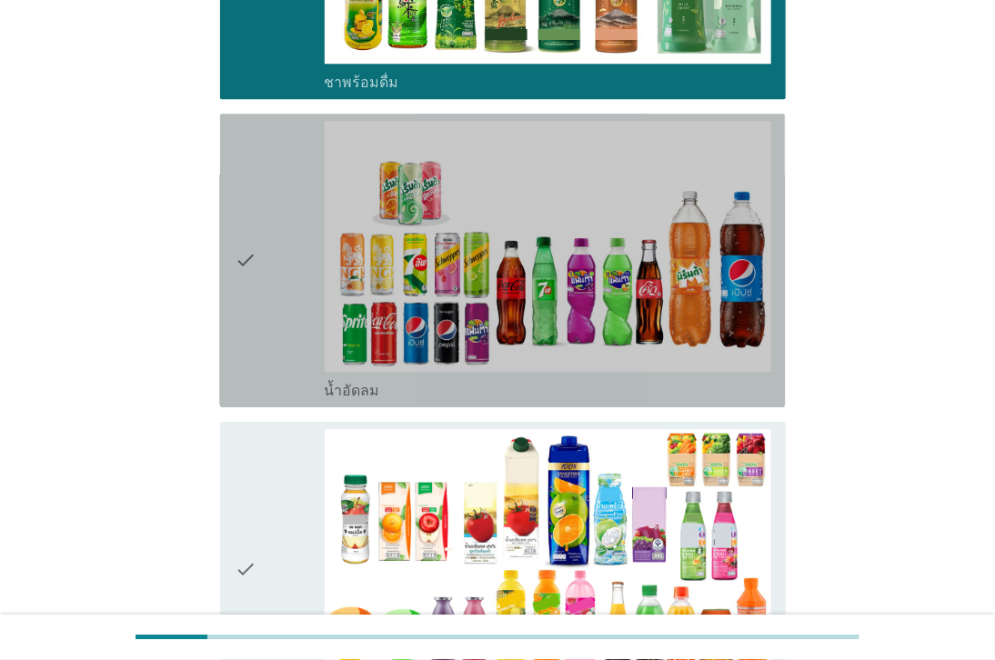
click at [492, 387] on div "check_box_outline_blank น้ำอัดลม" at bounding box center [548, 389] width 446 height 22
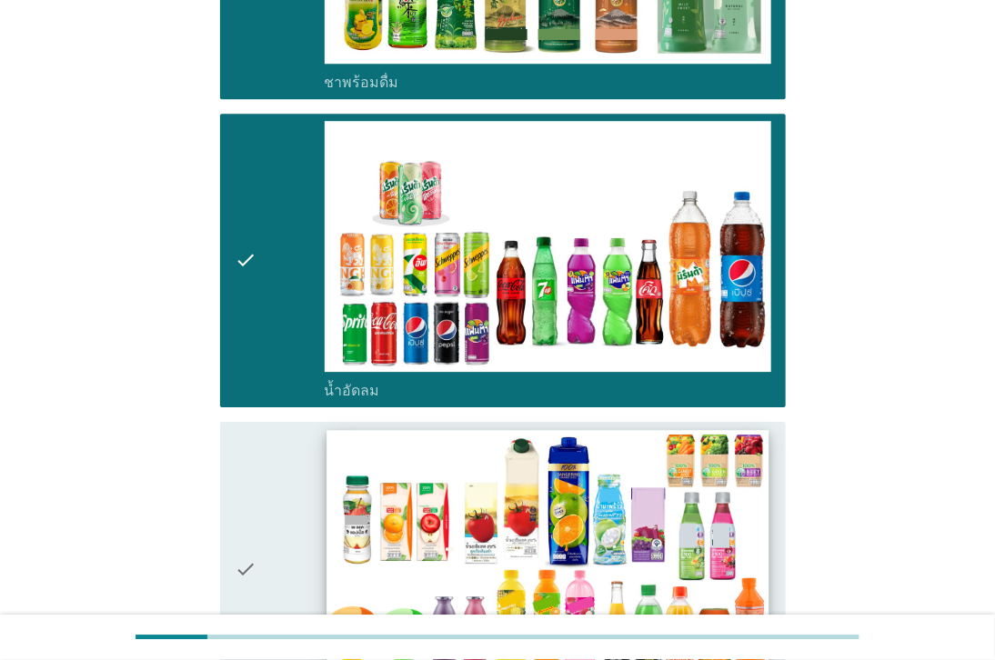
scroll to position [1920, 0]
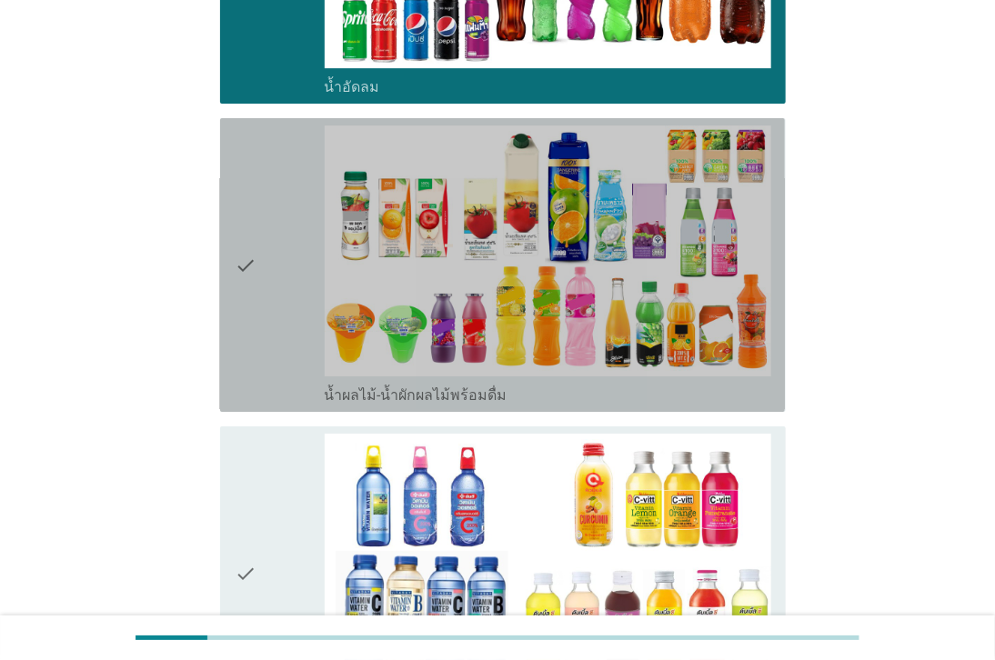
click at [501, 387] on div "check_box_outline_blank น้ำผลไม้-น้ำผักผลไม้พร้อมดื่ม" at bounding box center [548, 394] width 446 height 22
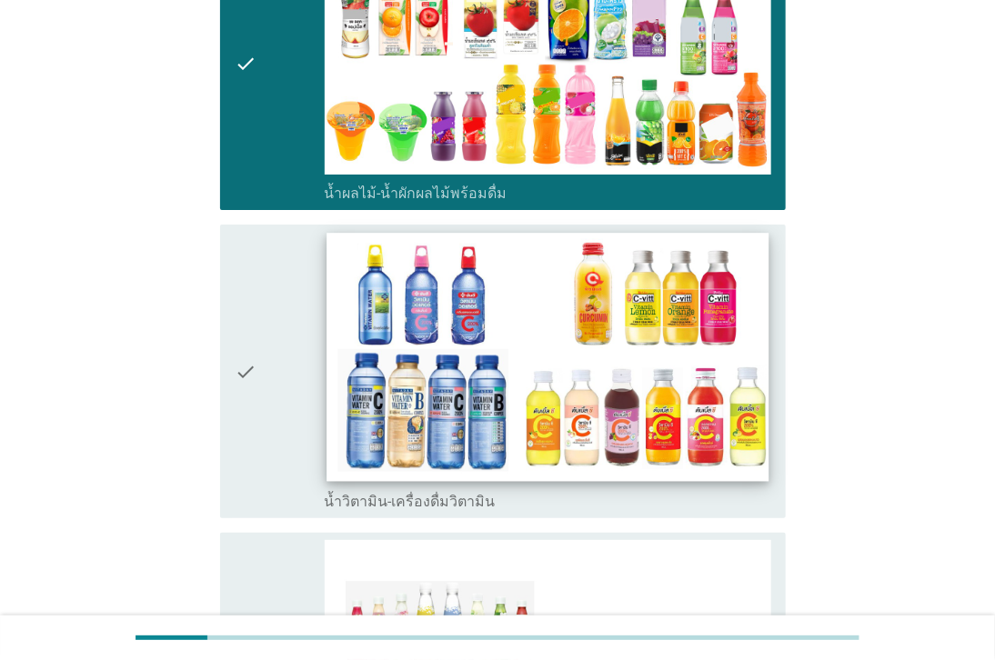
scroll to position [2323, 0]
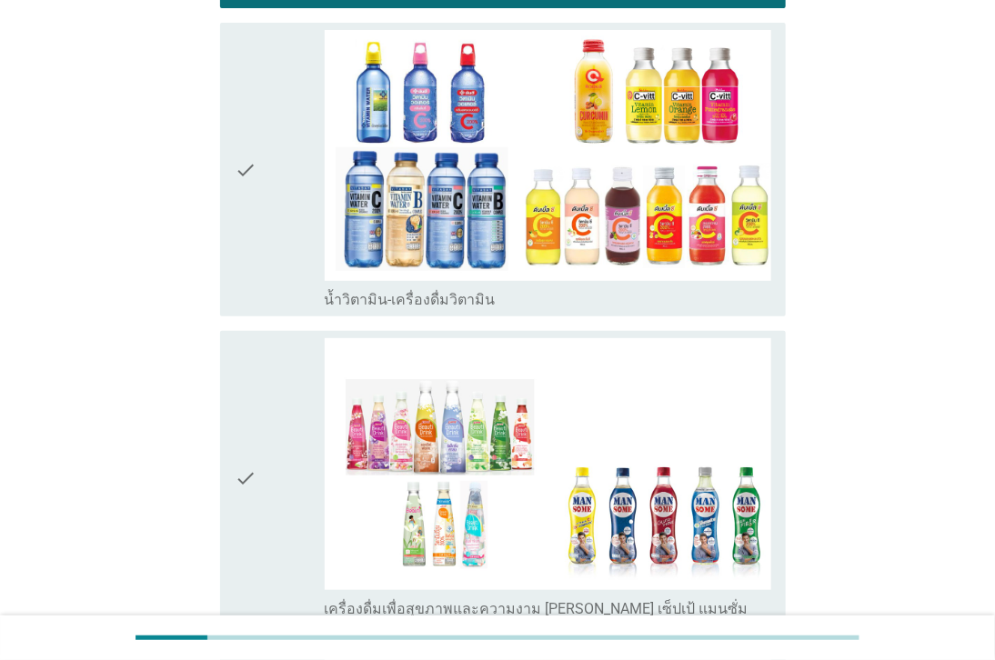
click at [513, 306] on div "check_box_outline_blank น้ำวิตามิน-เครื่องดื่มวิตามิน" at bounding box center [548, 298] width 446 height 22
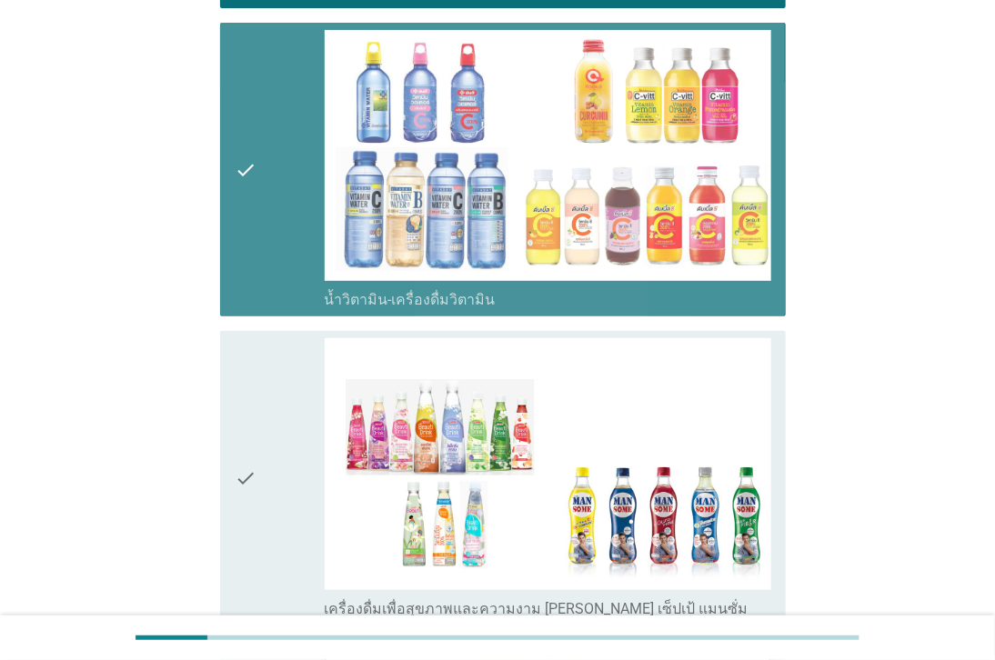
scroll to position [2626, 0]
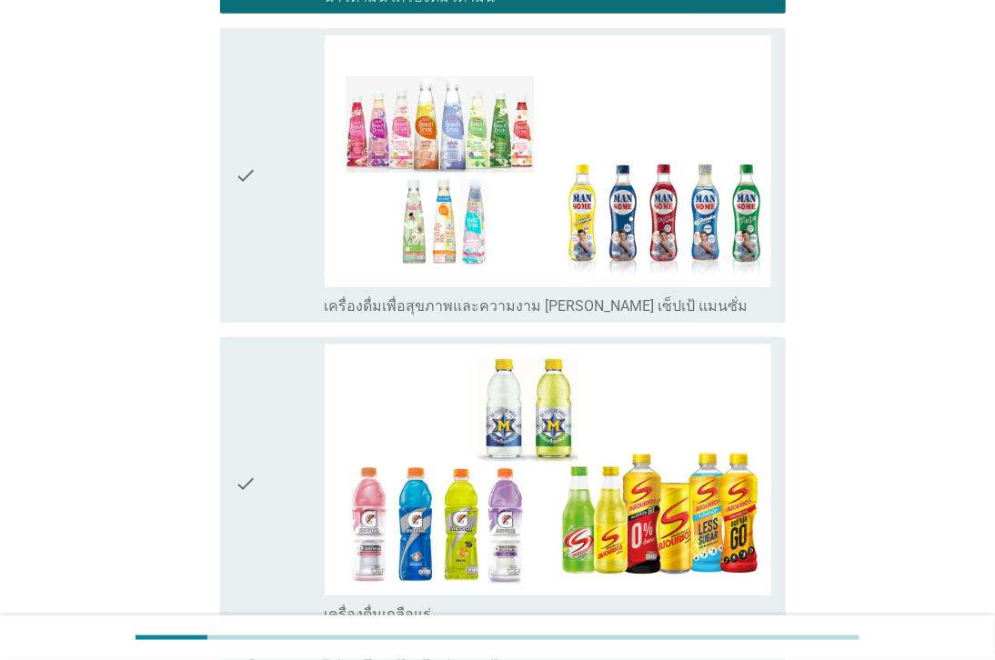
click at [507, 311] on label "เครื่องดื่มเพื่อสุขภาพและความงาม [PERSON_NAME] เซ็ปเป้ แมนซั่ม" at bounding box center [537, 306] width 424 height 18
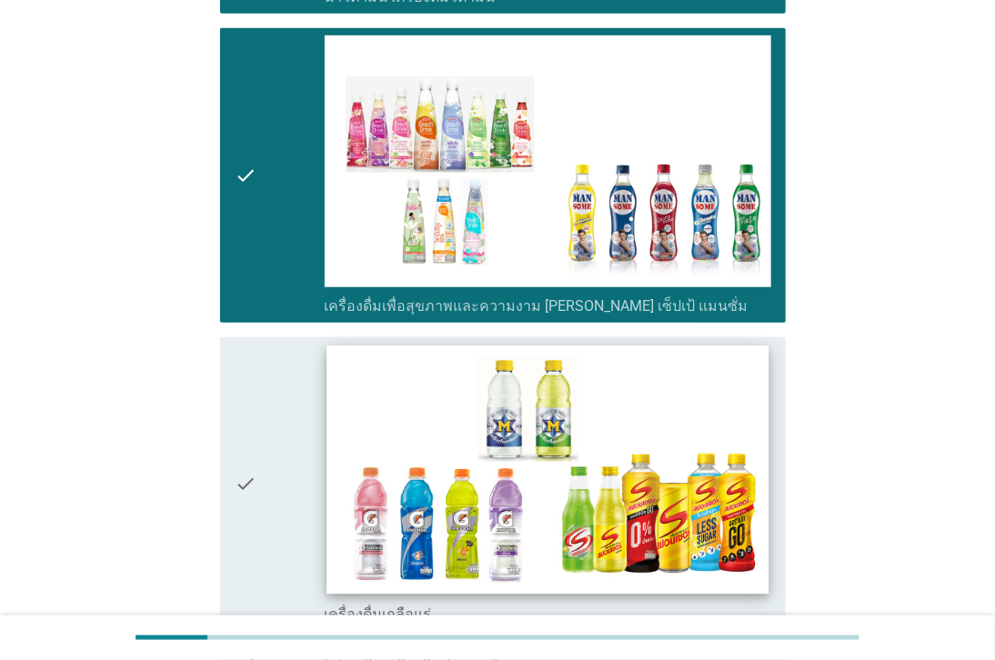
scroll to position [2863, 0]
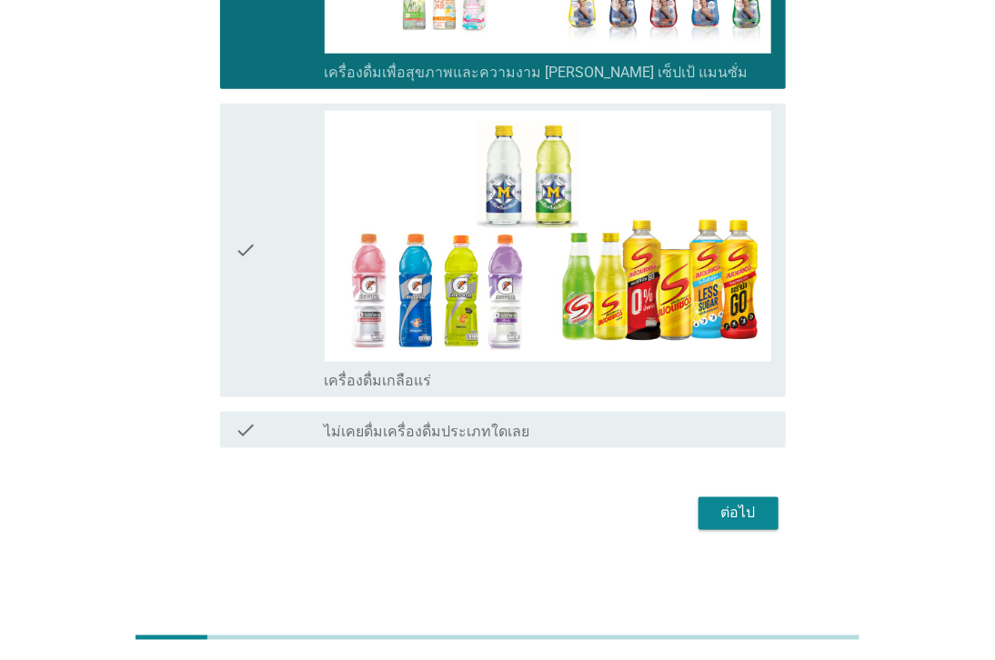
click at [482, 385] on div "check_box_outline_blank เครื่องดื่มเกลือแร่" at bounding box center [548, 379] width 446 height 22
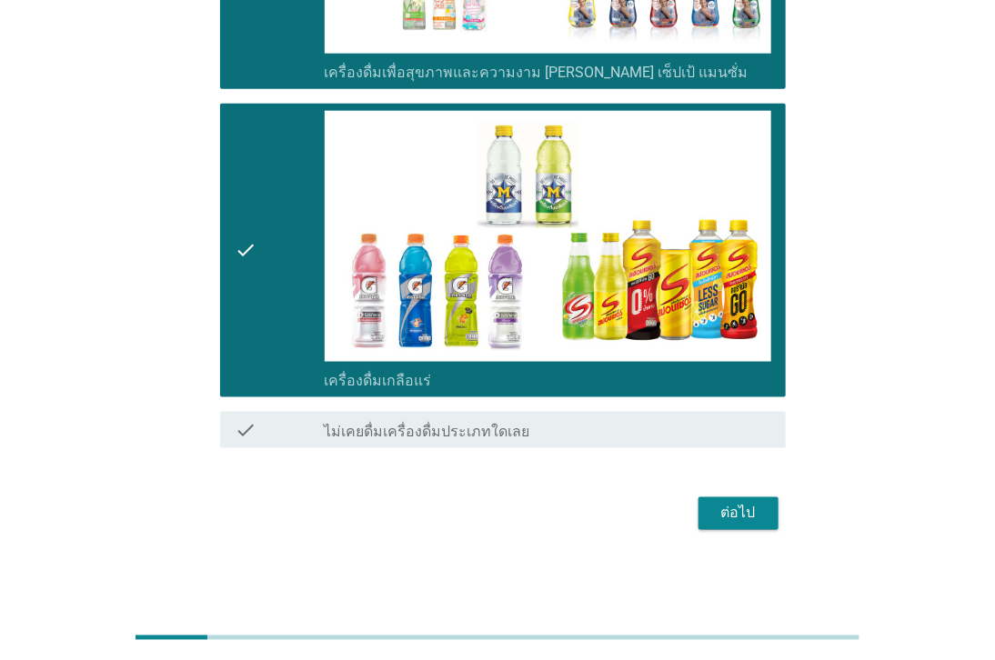
click at [737, 500] on button "ต่อไป" at bounding box center [738, 513] width 80 height 33
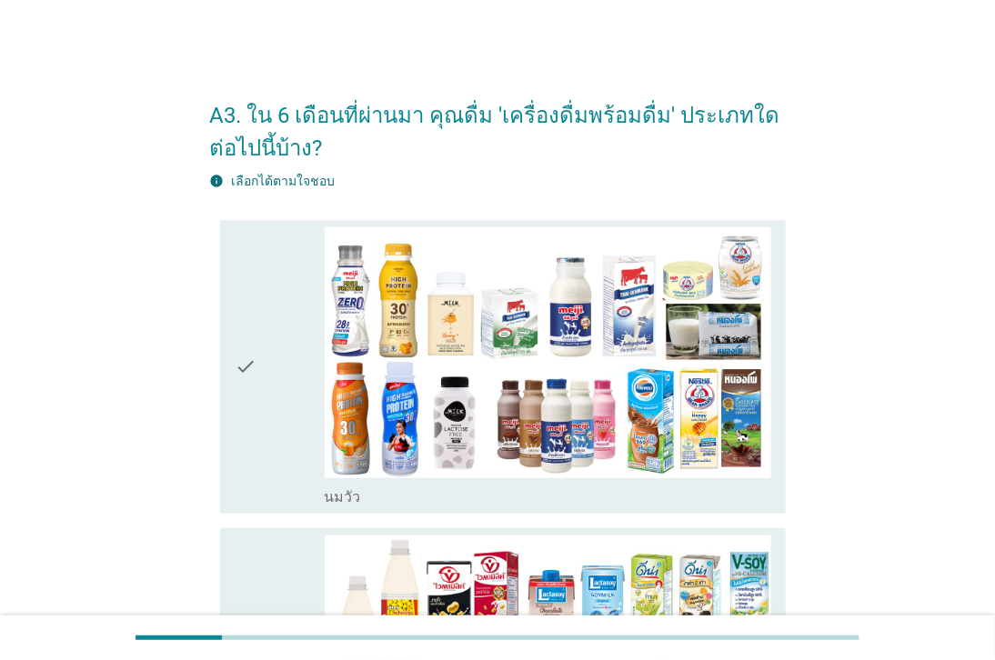
scroll to position [101, 0]
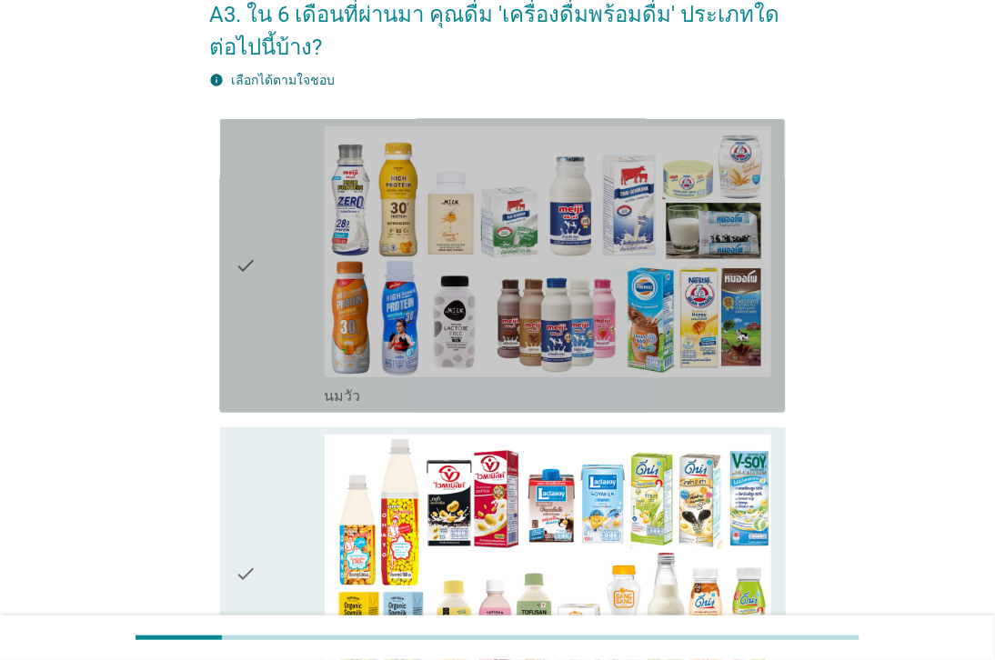
drag, startPoint x: 528, startPoint y: 396, endPoint x: 610, endPoint y: 407, distance: 82.6
click at [529, 396] on div "check_box_outline_blank [PERSON_NAME]" at bounding box center [548, 395] width 446 height 22
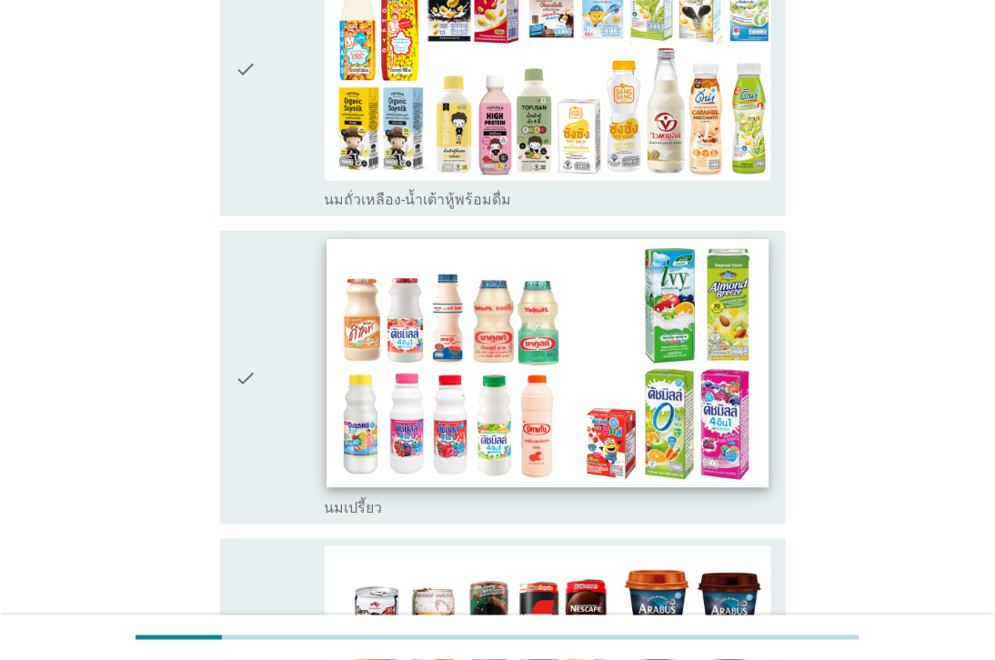
scroll to position [807, 0]
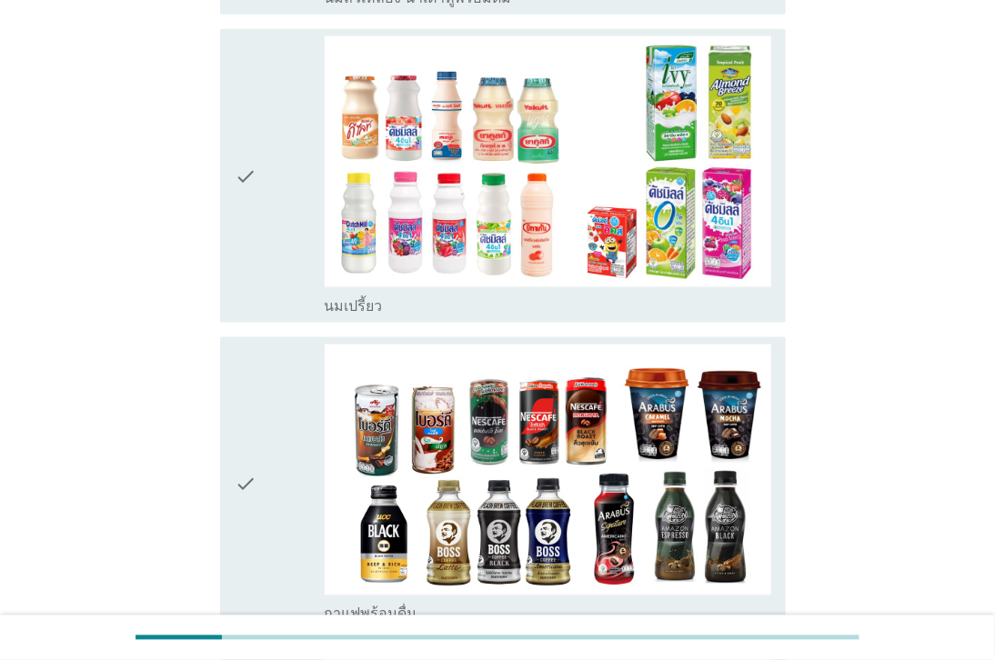
click at [569, 322] on div "check check_box_outline_blank นมเปรี้ยว" at bounding box center [502, 176] width 565 height 294
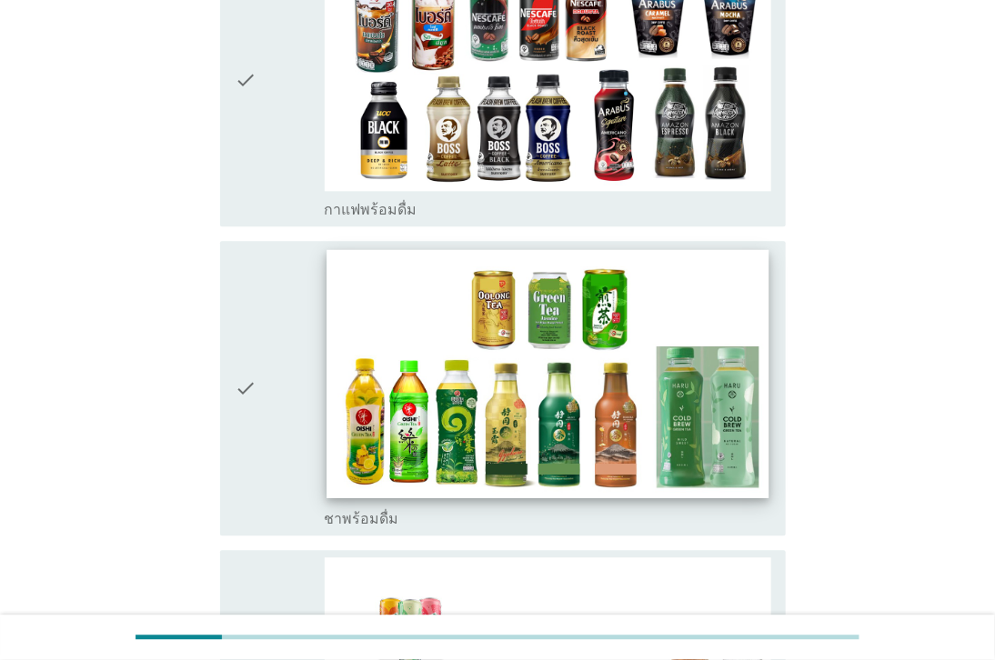
scroll to position [1616, 0]
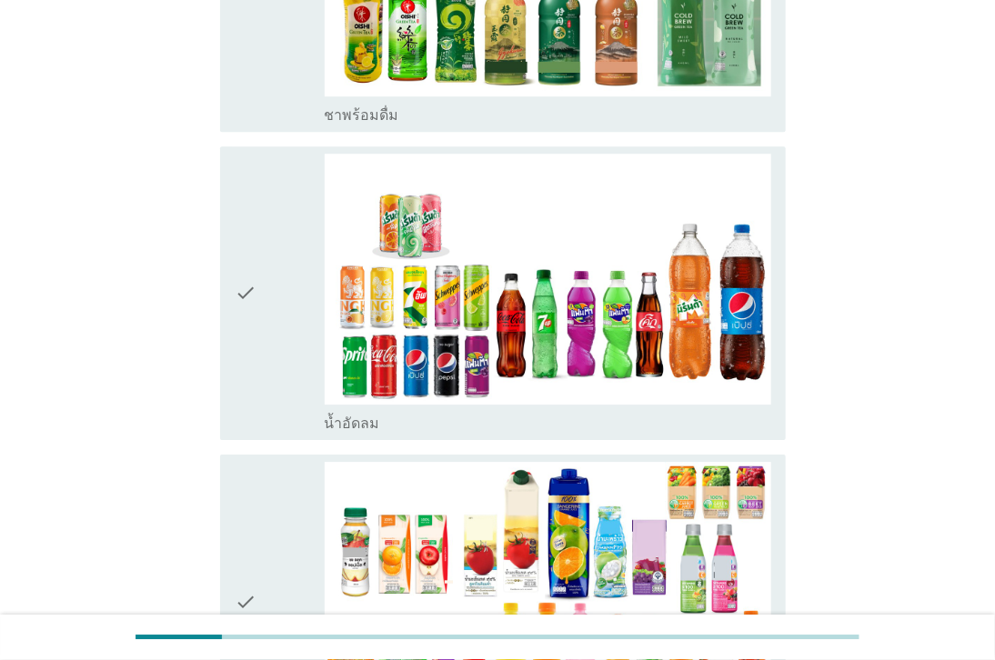
click at [532, 427] on div "check_box_outline_blank น้ำอัดลม" at bounding box center [548, 422] width 446 height 22
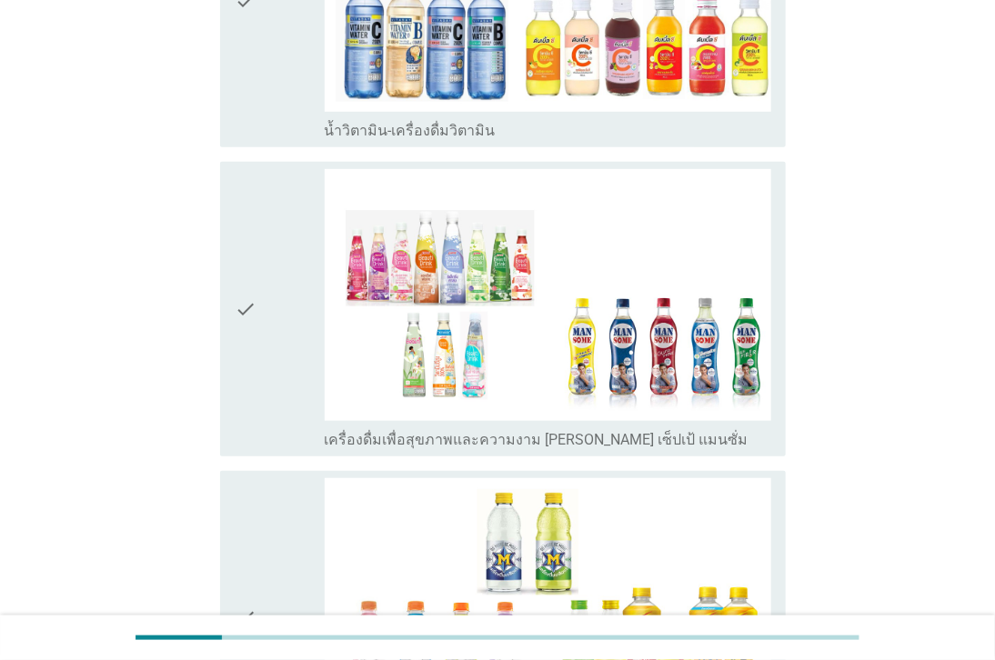
scroll to position [2895, 0]
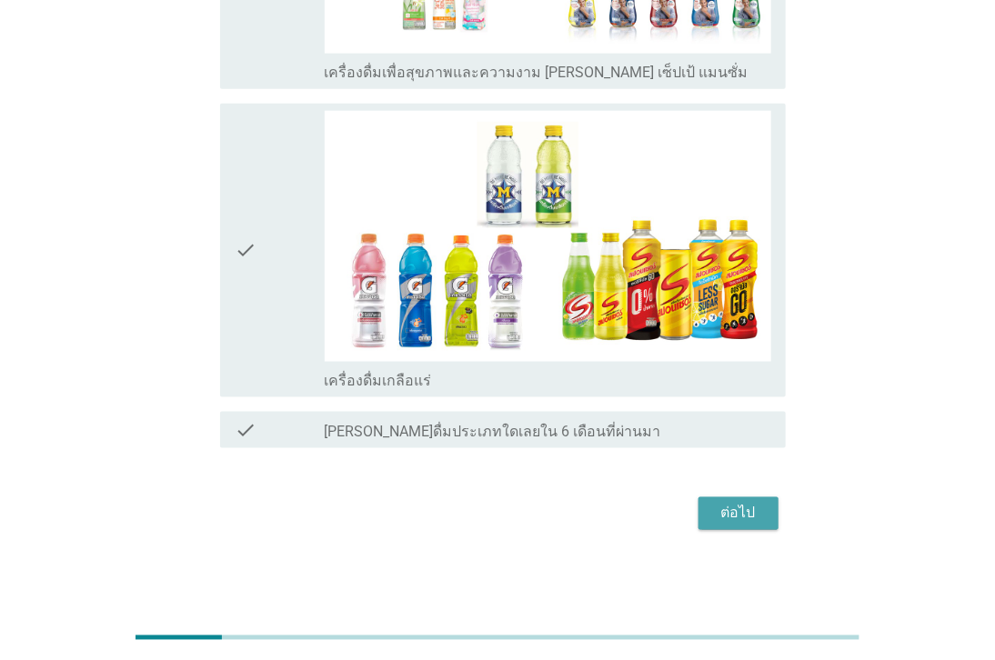
click at [730, 516] on div "ต่อไป" at bounding box center [738, 514] width 51 height 22
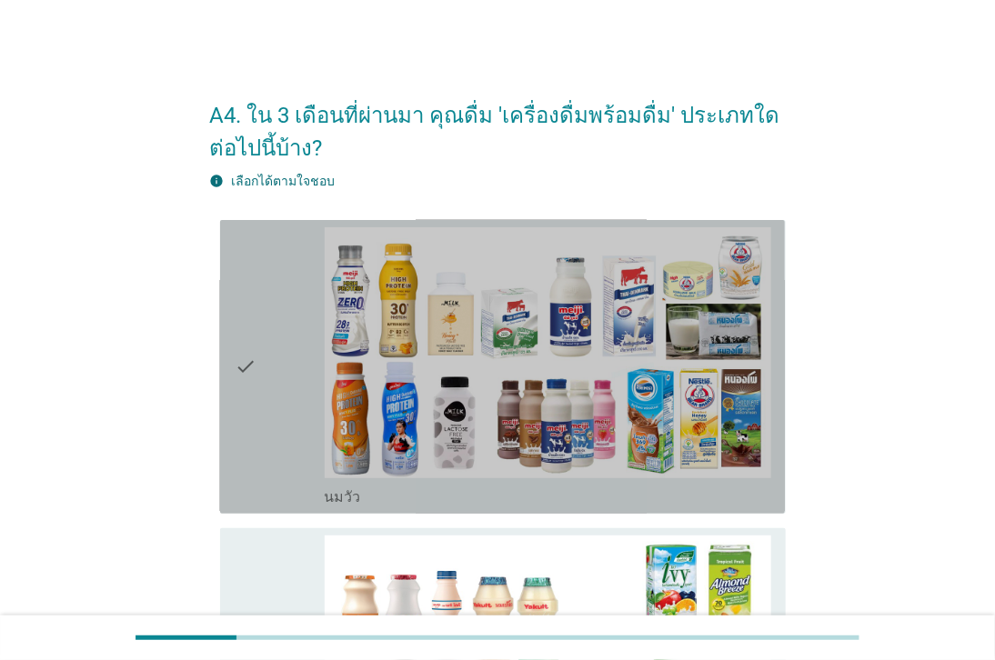
click at [561, 504] on div "check_box_outline_blank [PERSON_NAME]" at bounding box center [548, 496] width 446 height 22
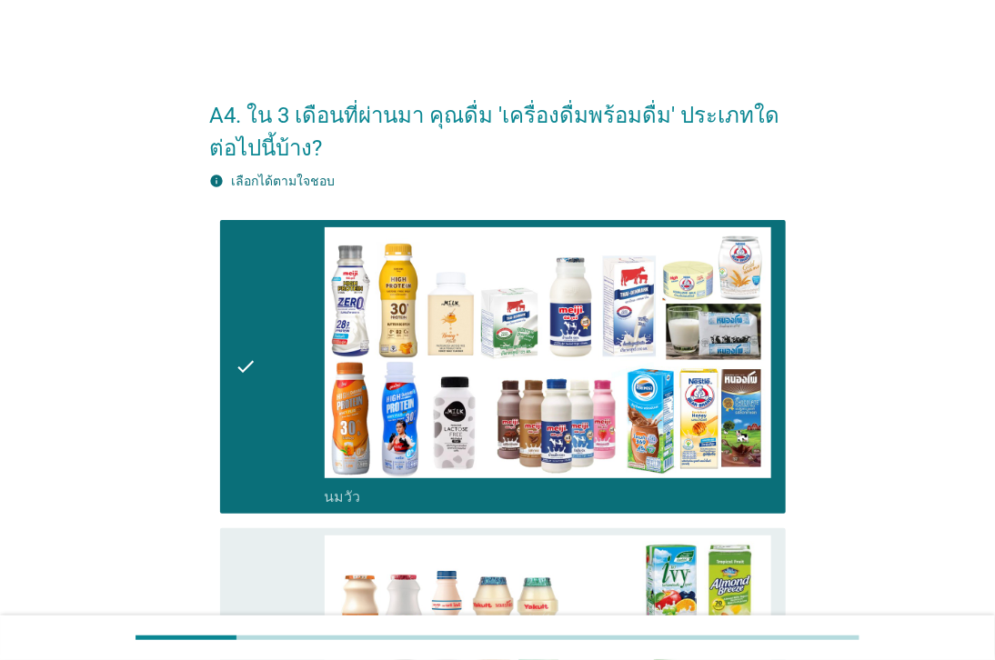
scroll to position [404, 0]
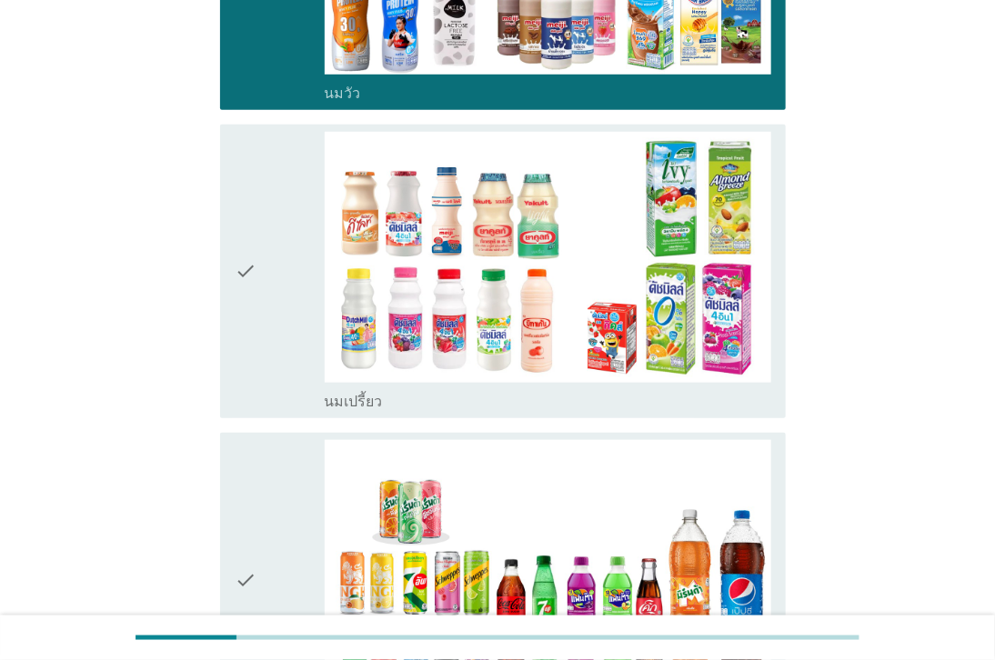
click at [559, 401] on div "check_box นมเปรี้ยว" at bounding box center [548, 400] width 446 height 22
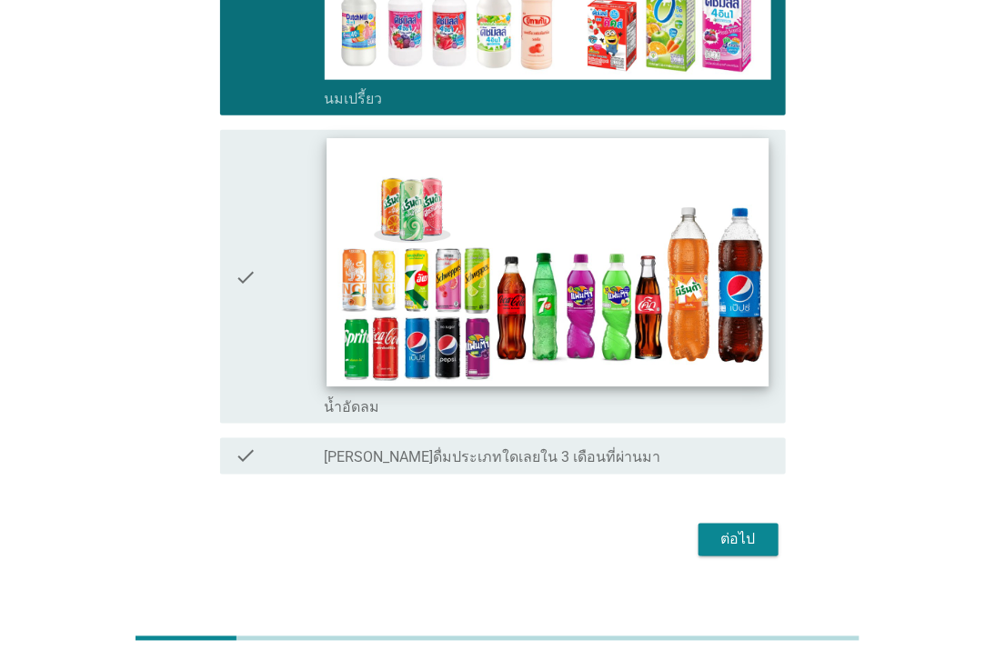
scroll to position [733, 0]
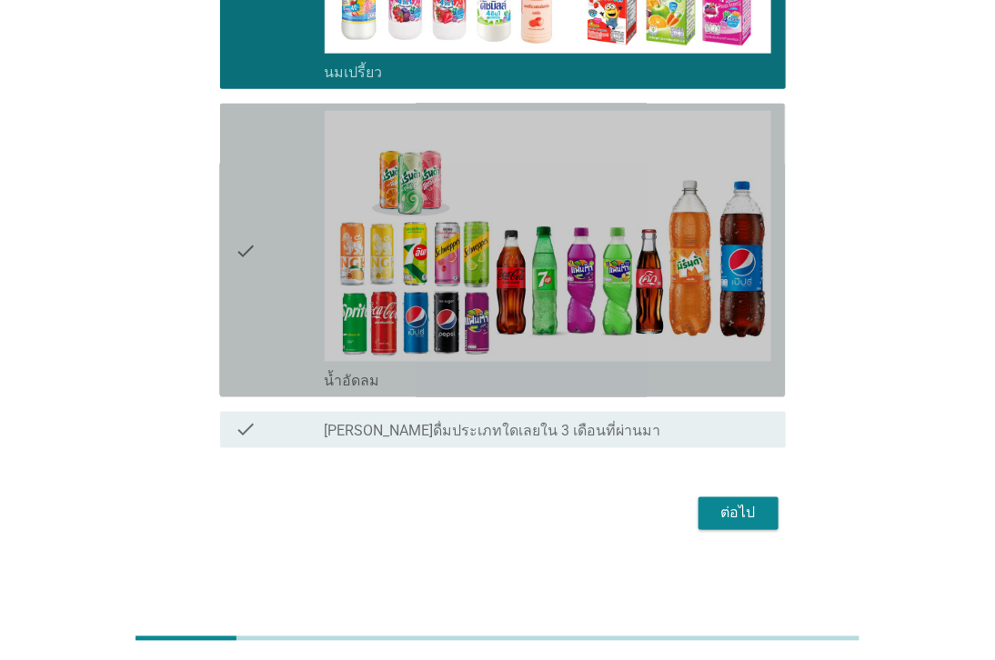
click at [553, 394] on div "check check_box น้ำอัดลม" at bounding box center [502, 251] width 565 height 294
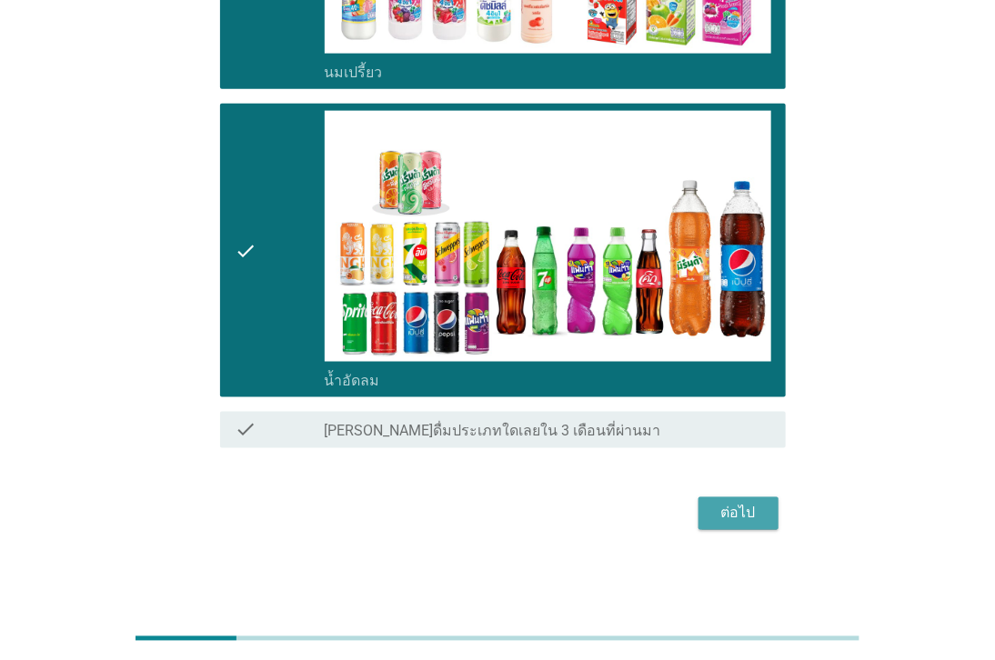
click at [740, 513] on div "ต่อไป" at bounding box center [738, 514] width 51 height 22
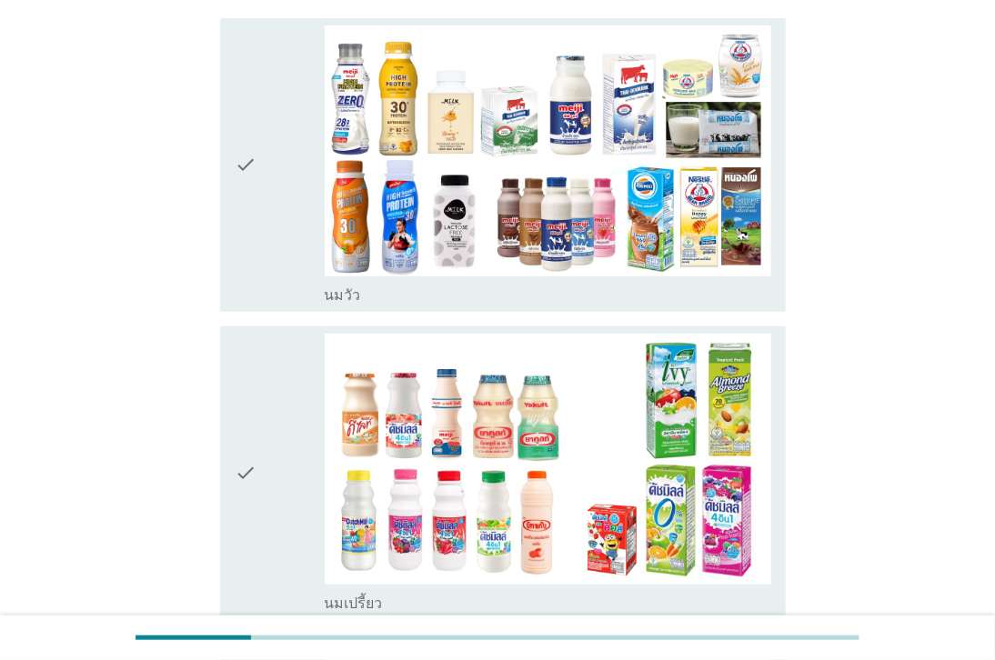
scroll to position [303, 0]
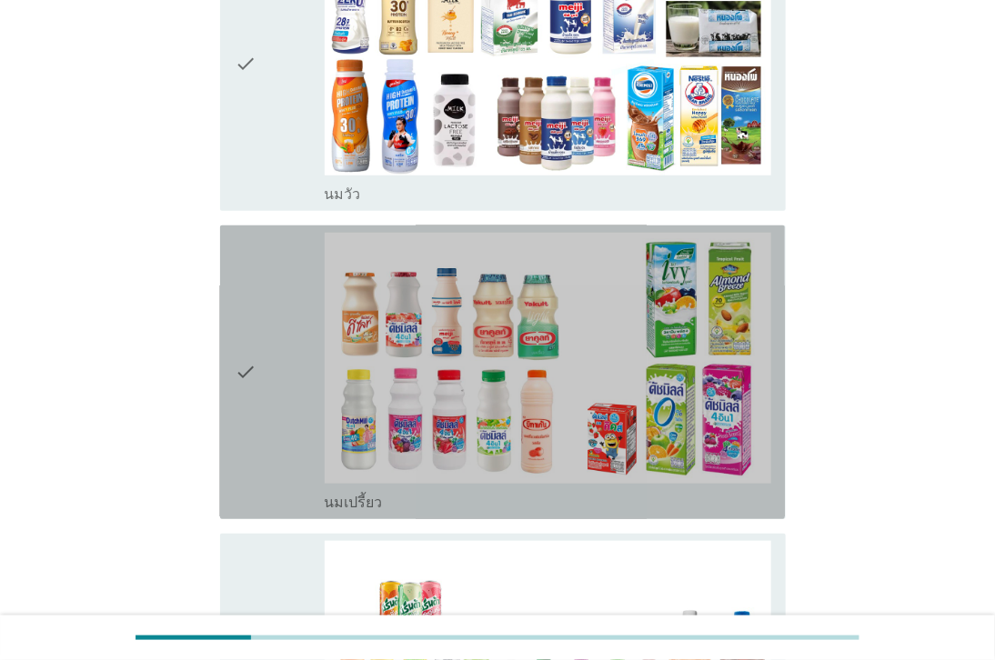
click at [484, 500] on div "check_box นมเปรี้ยว" at bounding box center [548, 501] width 446 height 22
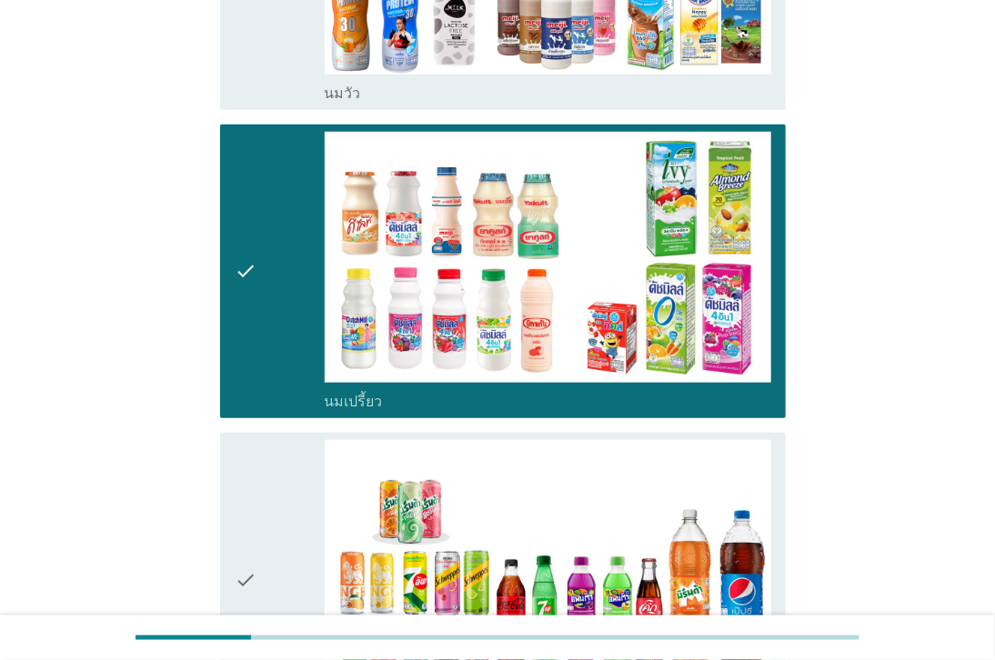
scroll to position [707, 0]
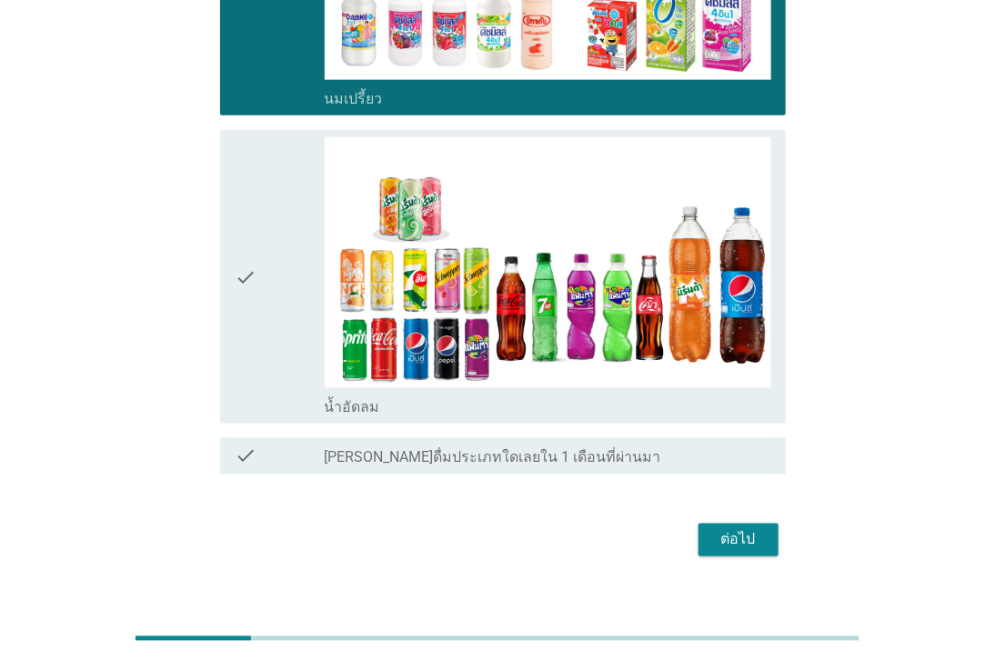
click at [494, 415] on div "check_box น้ำอัดลม" at bounding box center [548, 406] width 446 height 22
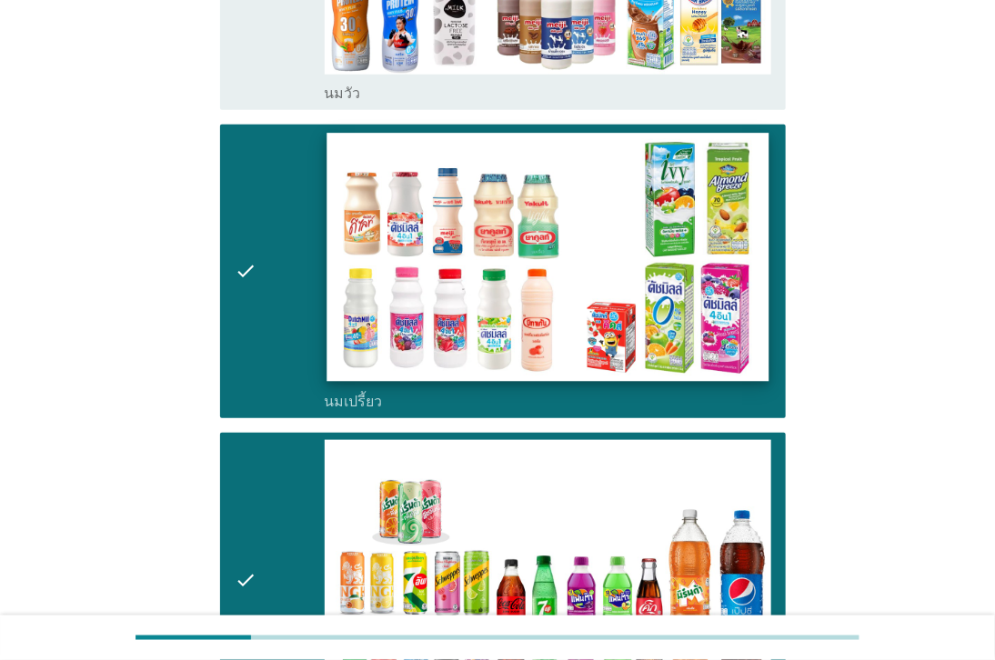
scroll to position [202, 0]
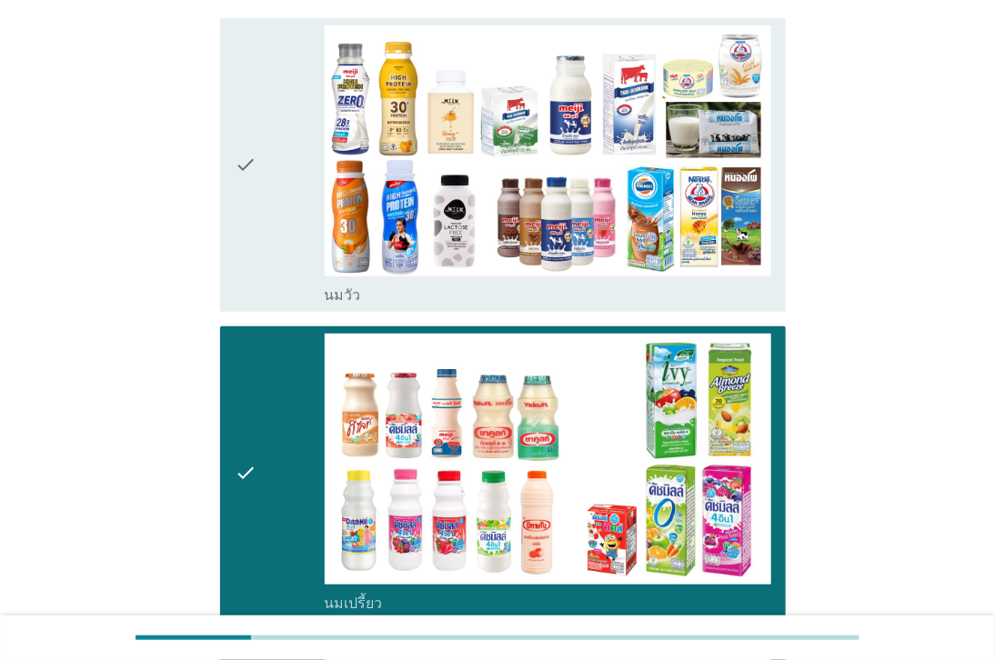
click at [504, 289] on div "check_box_outline_blank [PERSON_NAME]" at bounding box center [548, 294] width 446 height 22
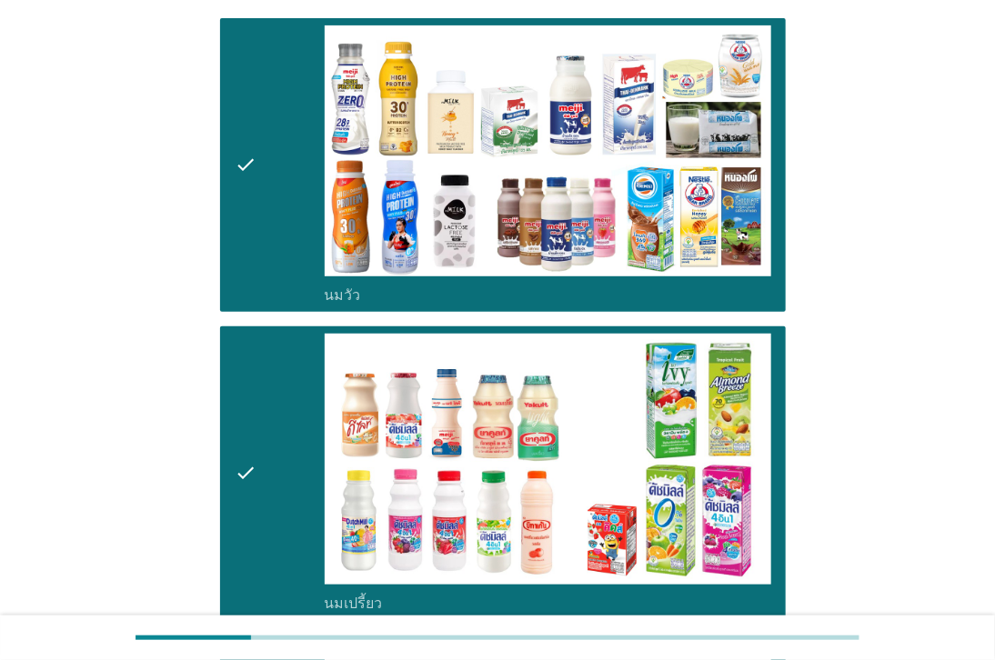
scroll to position [707, 0]
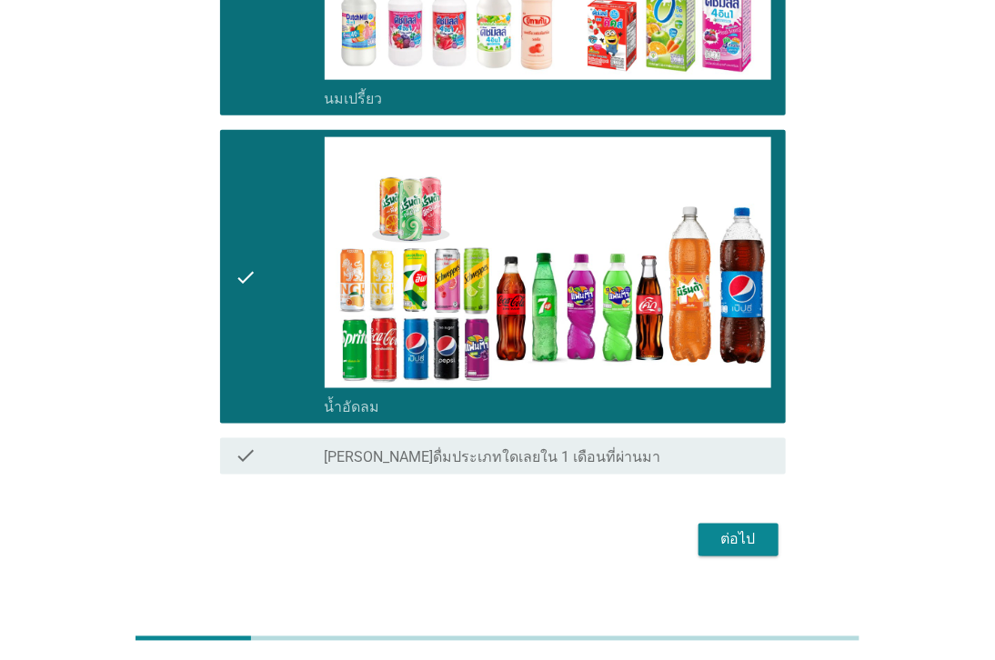
click at [720, 530] on div "ต่อไป" at bounding box center [738, 540] width 51 height 22
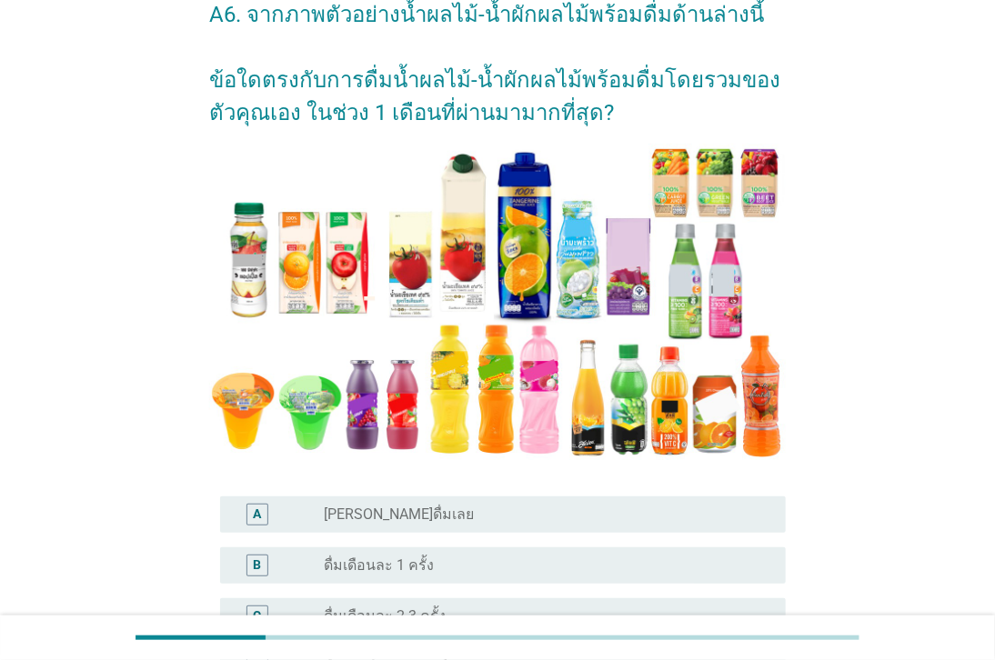
scroll to position [202, 0]
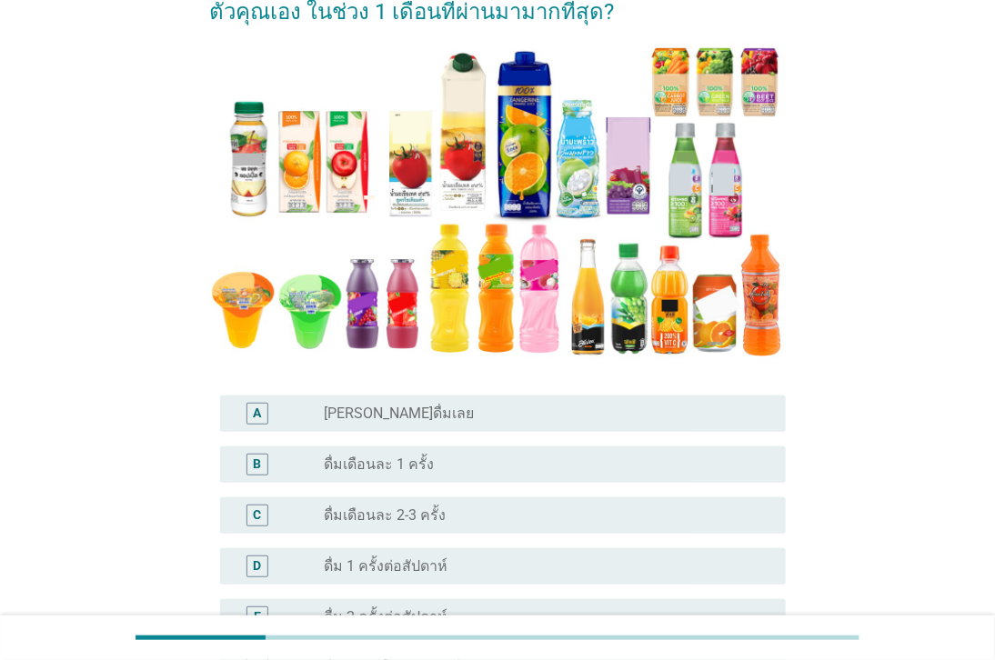
click at [436, 464] on div "radio_button_unchecked ดื่มเดือนละ 1 ครั้ง" at bounding box center [541, 465] width 432 height 18
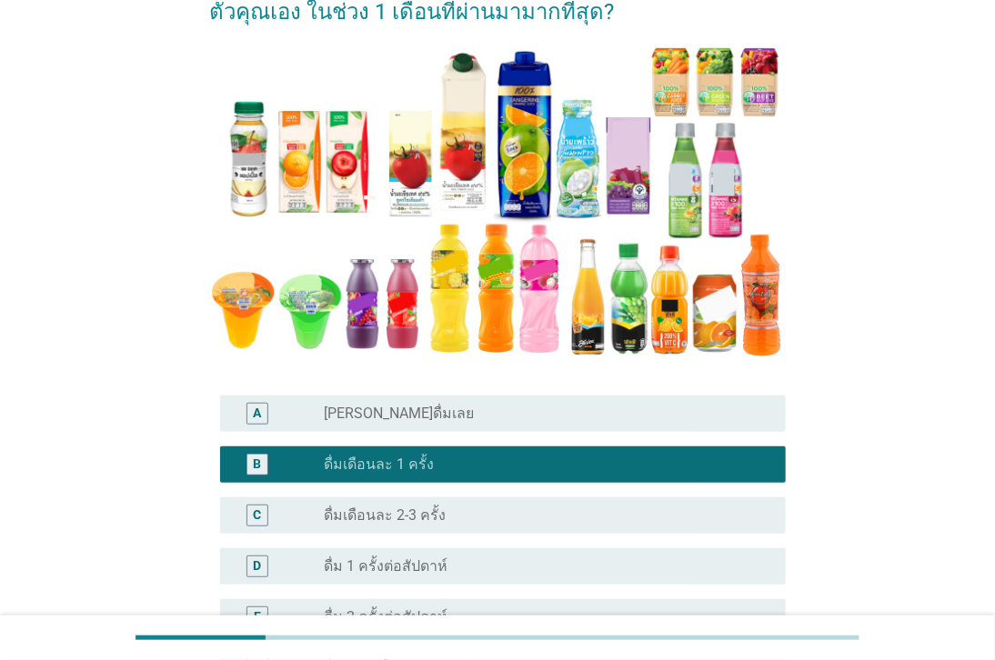
scroll to position [505, 0]
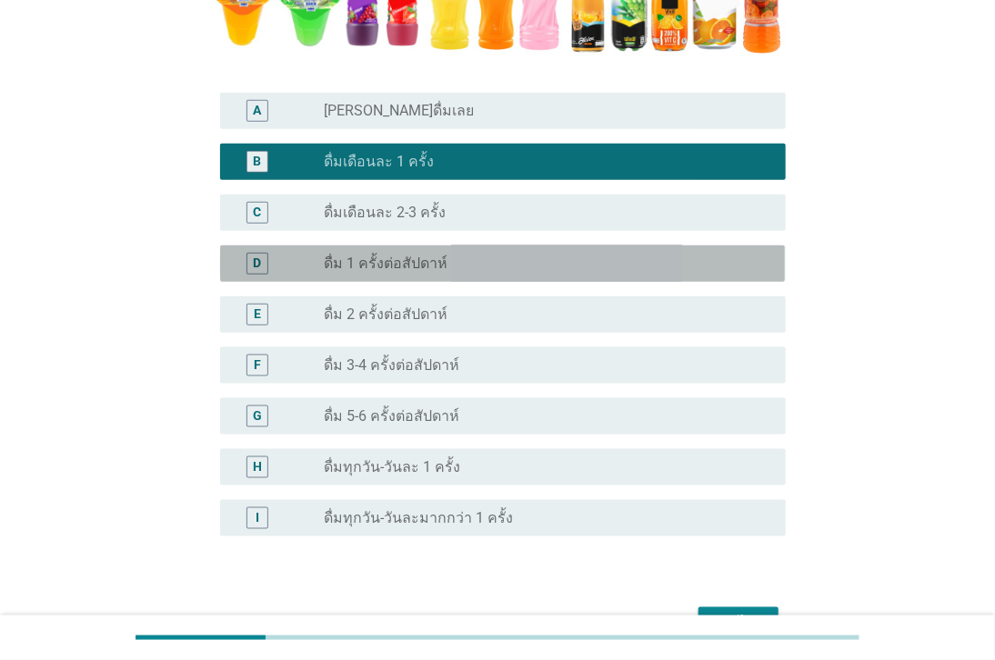
click at [478, 261] on div "radio_button_unchecked ดื่ม 1 ครั้งต่อสัปดาห์" at bounding box center [541, 264] width 432 height 18
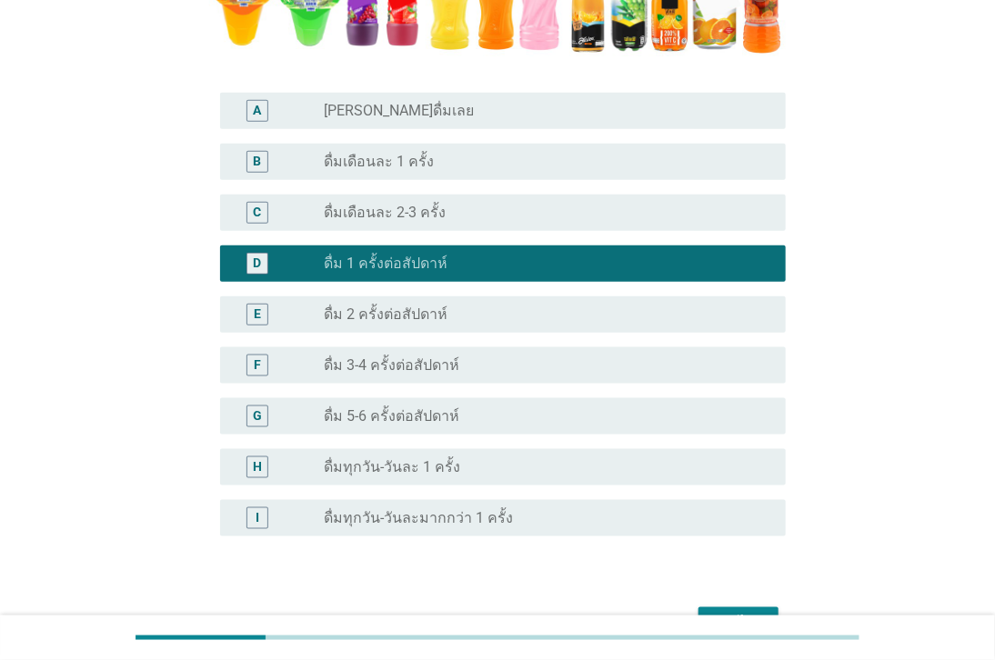
click at [760, 607] on button "ต่อไป" at bounding box center [738, 623] width 80 height 33
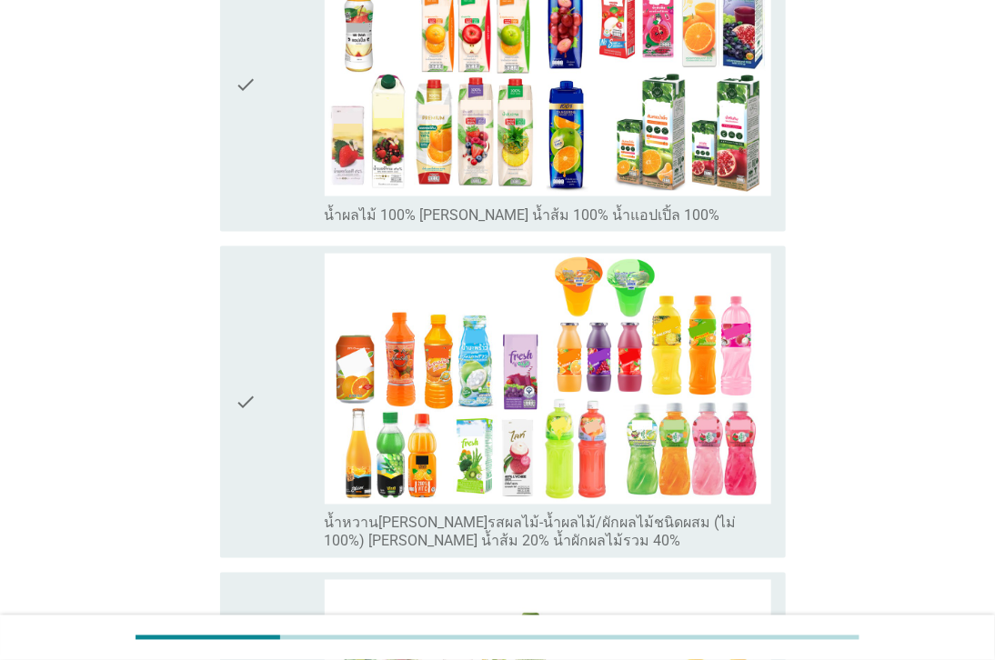
scroll to position [807, 0]
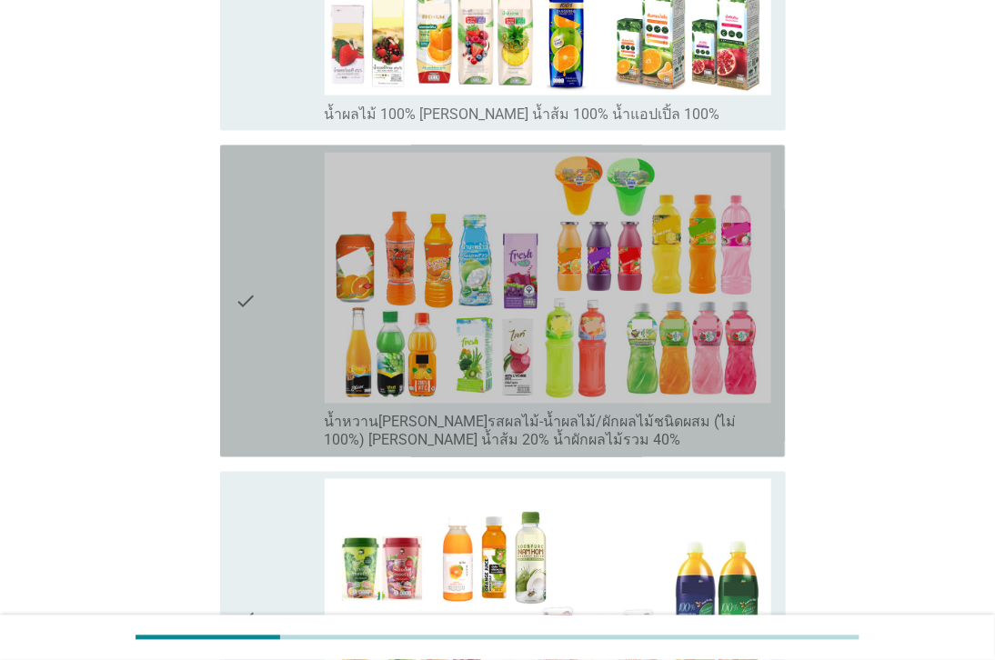
click at [674, 414] on label "น้ำหวาน[PERSON_NAME]รสผลไม้-น้ำผลไม้/ผักผลไม้ชนิดผสม (ไม่ 100%) [PERSON_NAME] น…" at bounding box center [548, 432] width 446 height 36
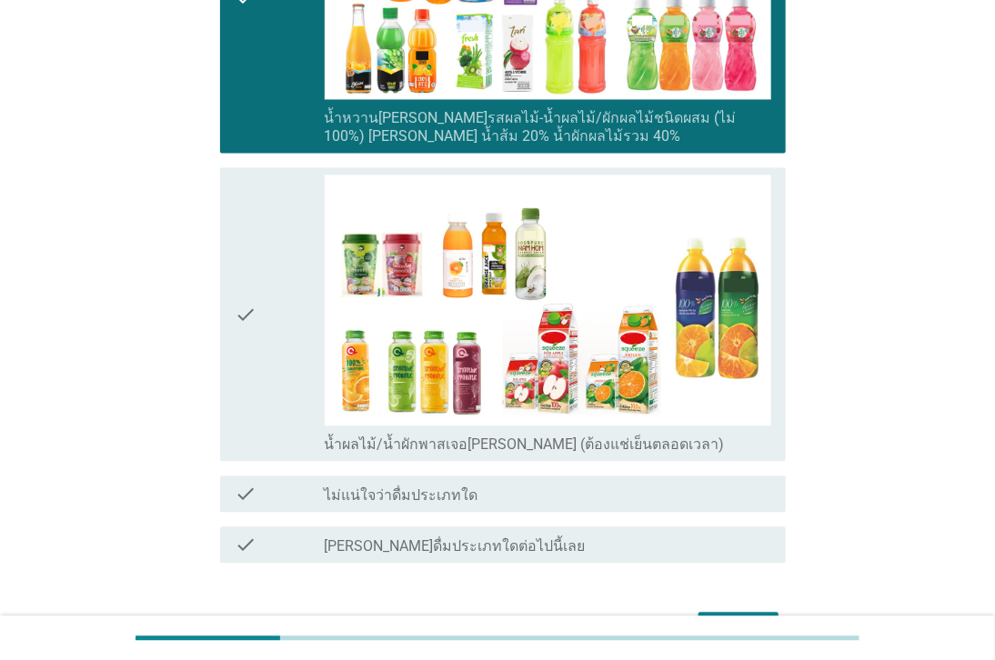
scroll to position [1177, 0]
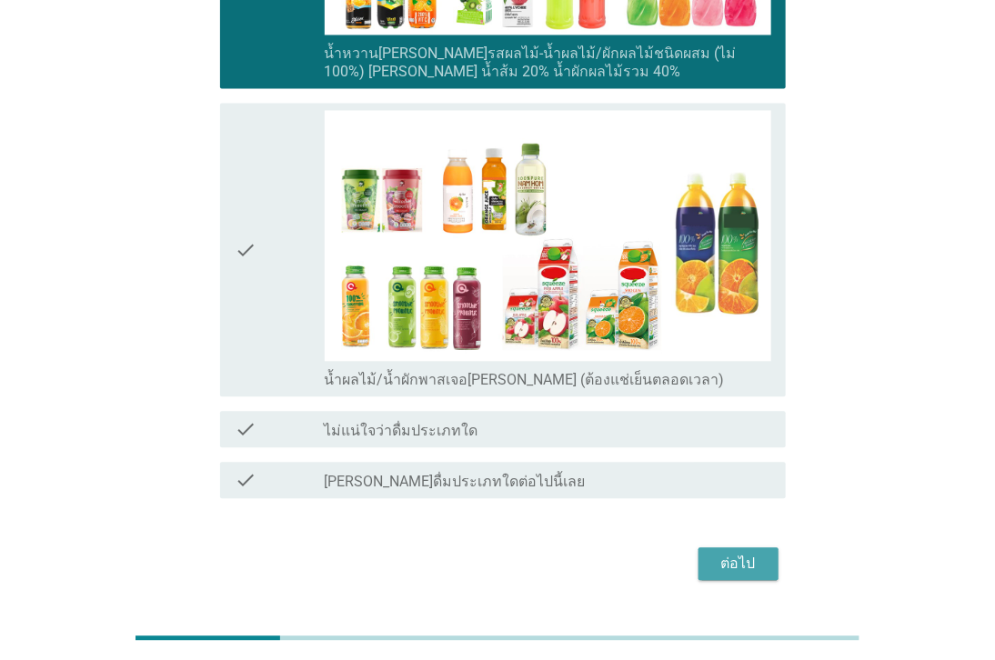
click at [764, 547] on button "ต่อไป" at bounding box center [738, 563] width 80 height 33
